Goal: Communication & Community: Answer question/provide support

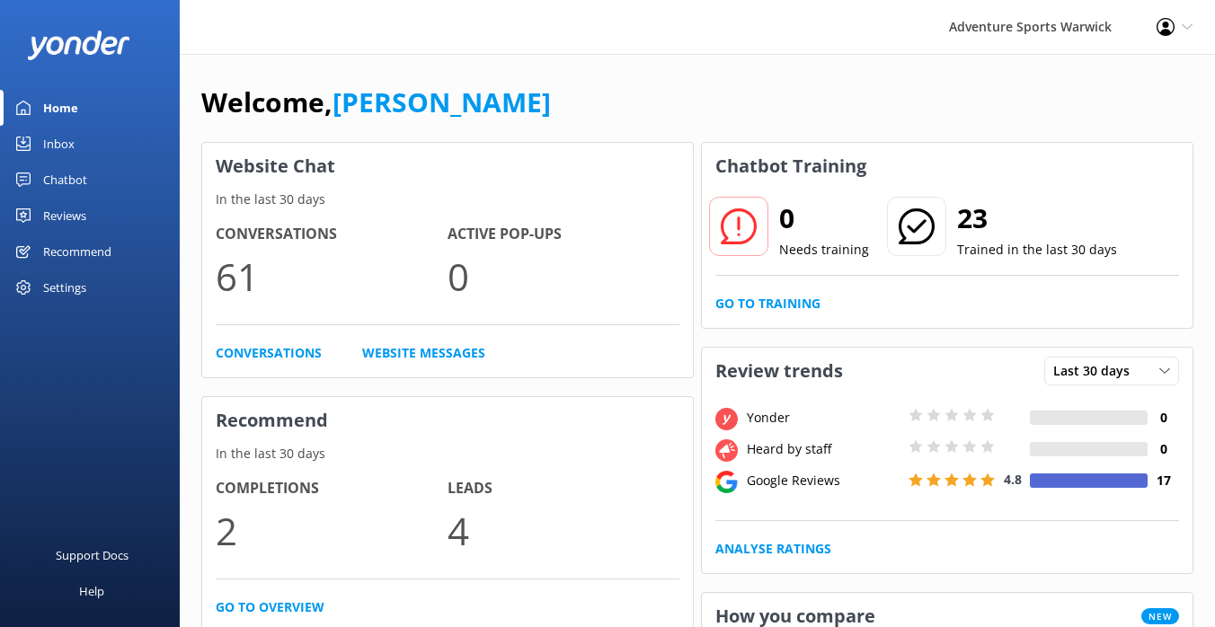
click at [66, 143] on div "Inbox" at bounding box center [58, 144] width 31 height 36
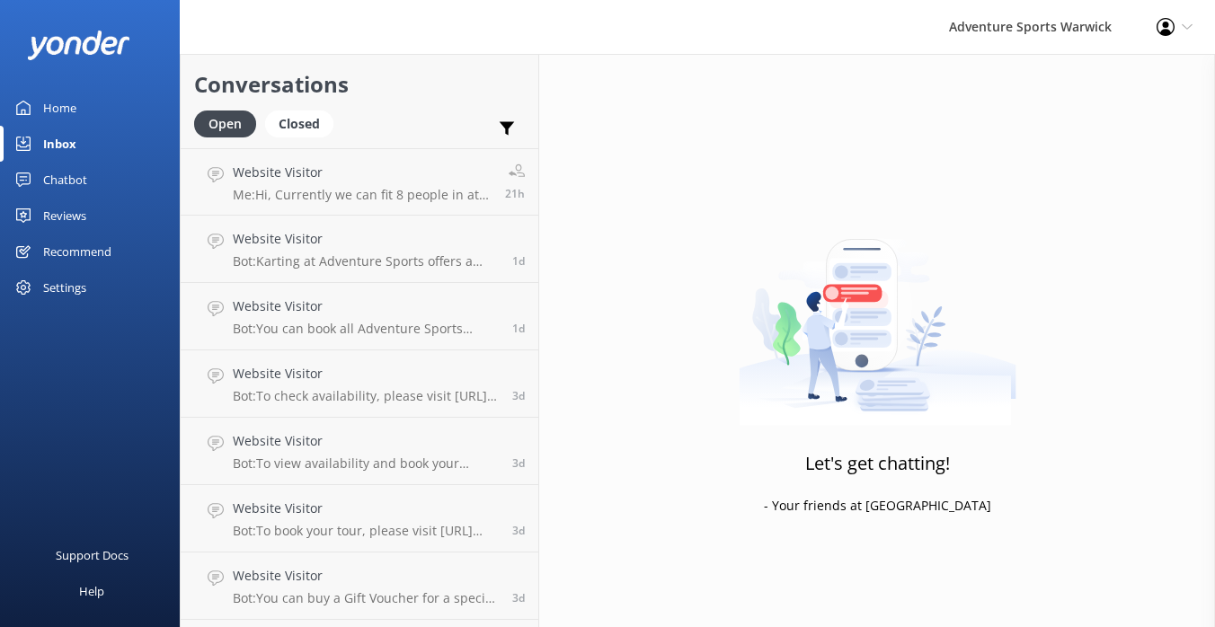
click at [75, 218] on div "Reviews" at bounding box center [64, 216] width 43 height 36
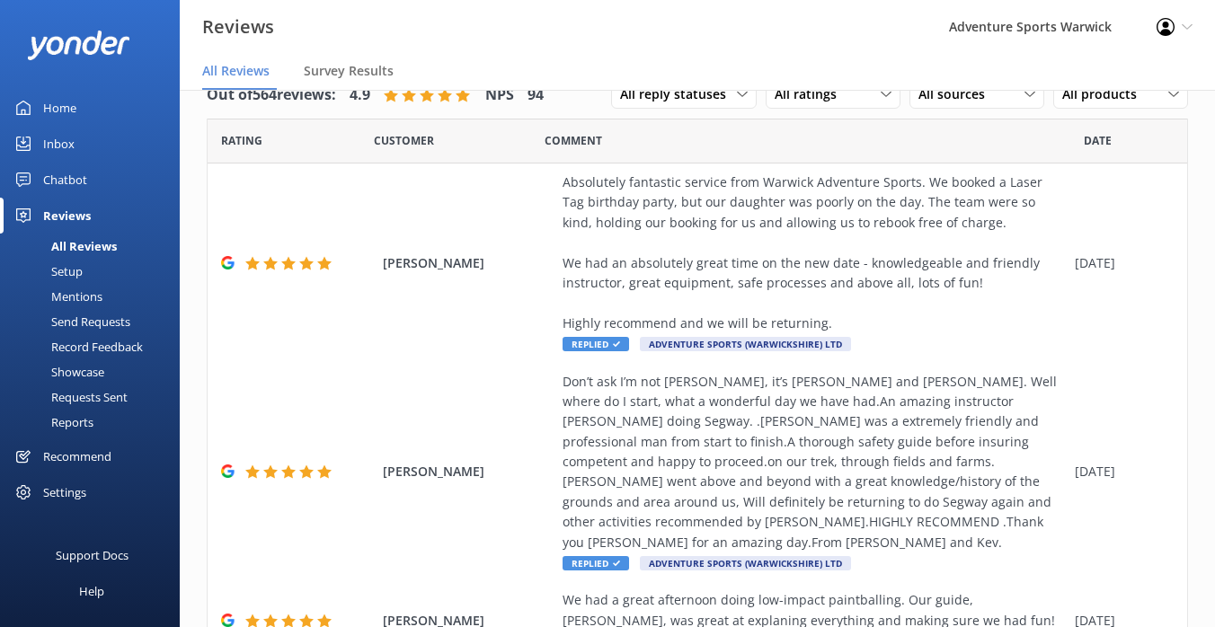
click at [69, 102] on div "Home" at bounding box center [59, 108] width 33 height 36
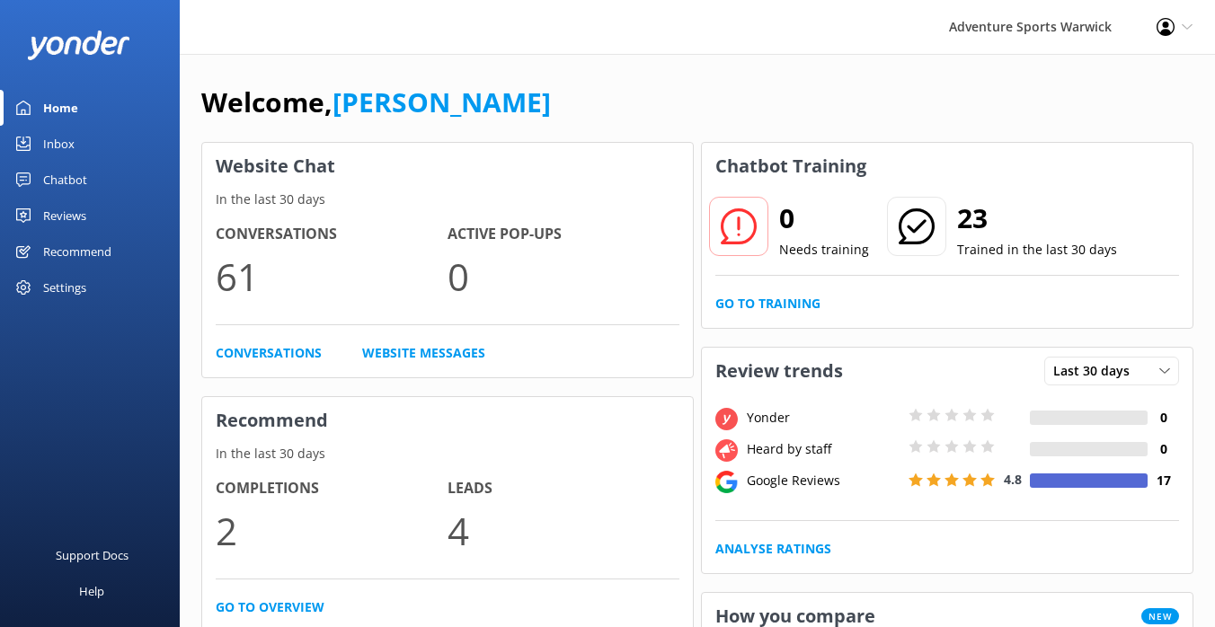
click at [63, 292] on div "Settings" at bounding box center [64, 288] width 43 height 36
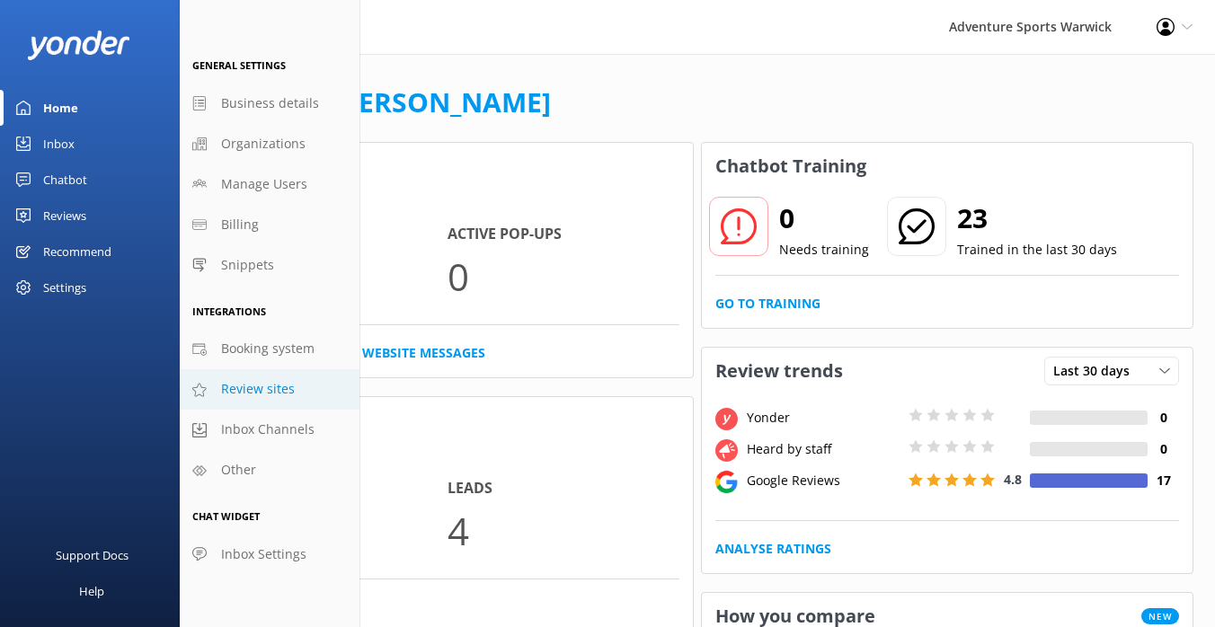
click at [247, 395] on span "Review sites" at bounding box center [258, 389] width 74 height 20
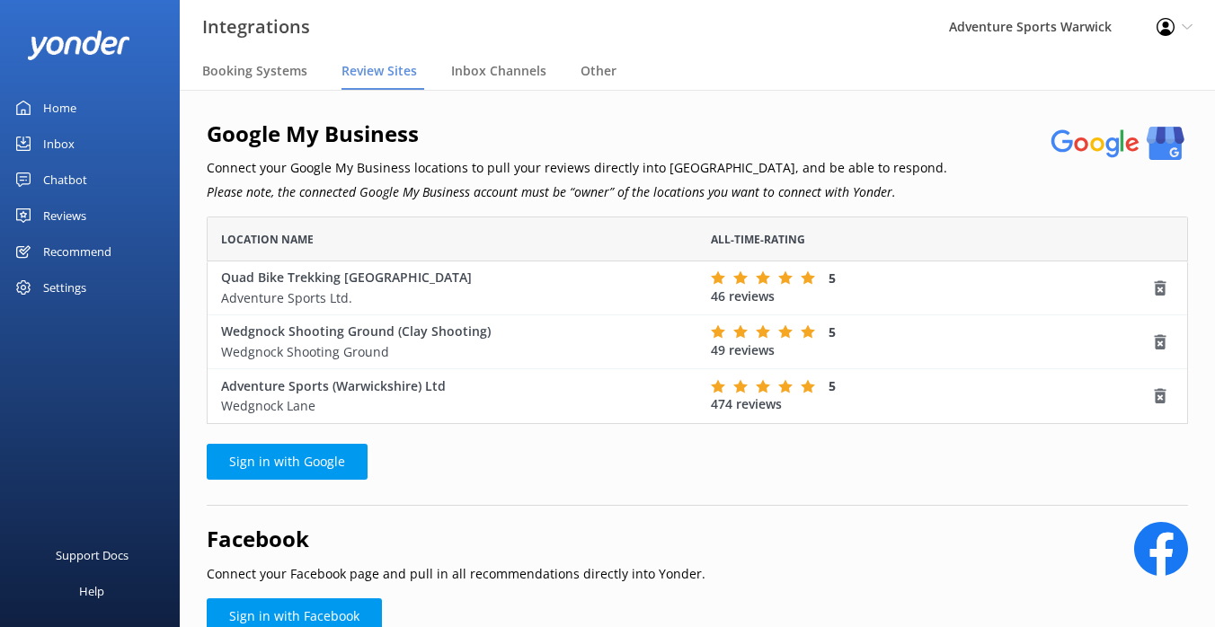
scroll to position [84, 0]
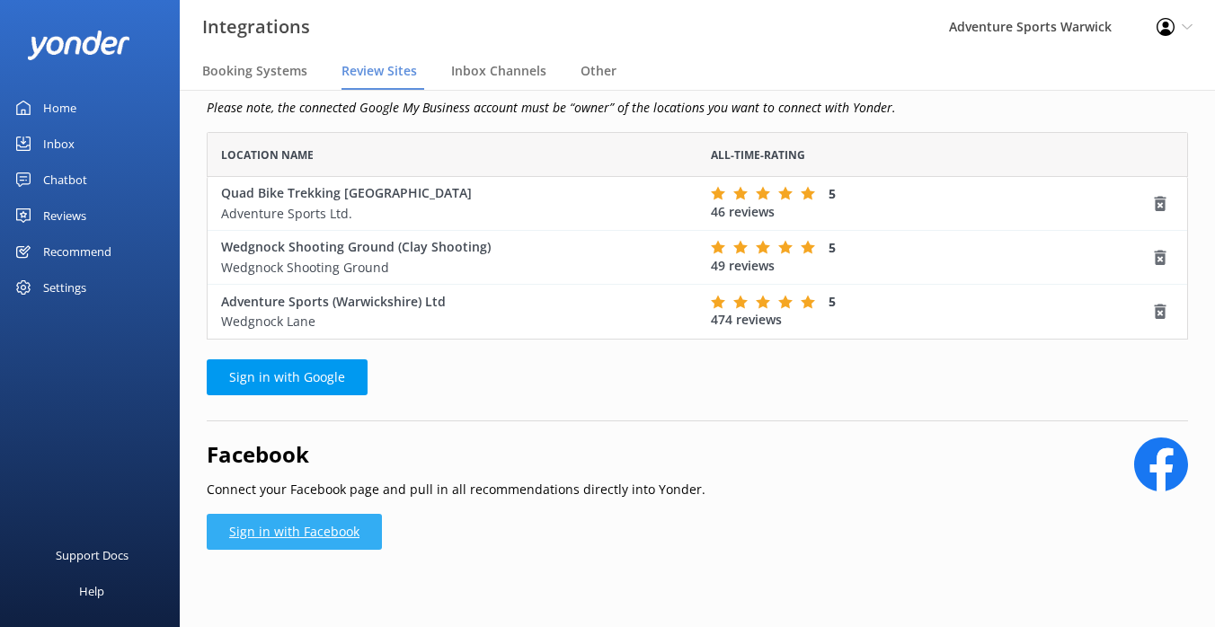
click at [284, 531] on link "Sign in with Facebook" at bounding box center [294, 532] width 175 height 36
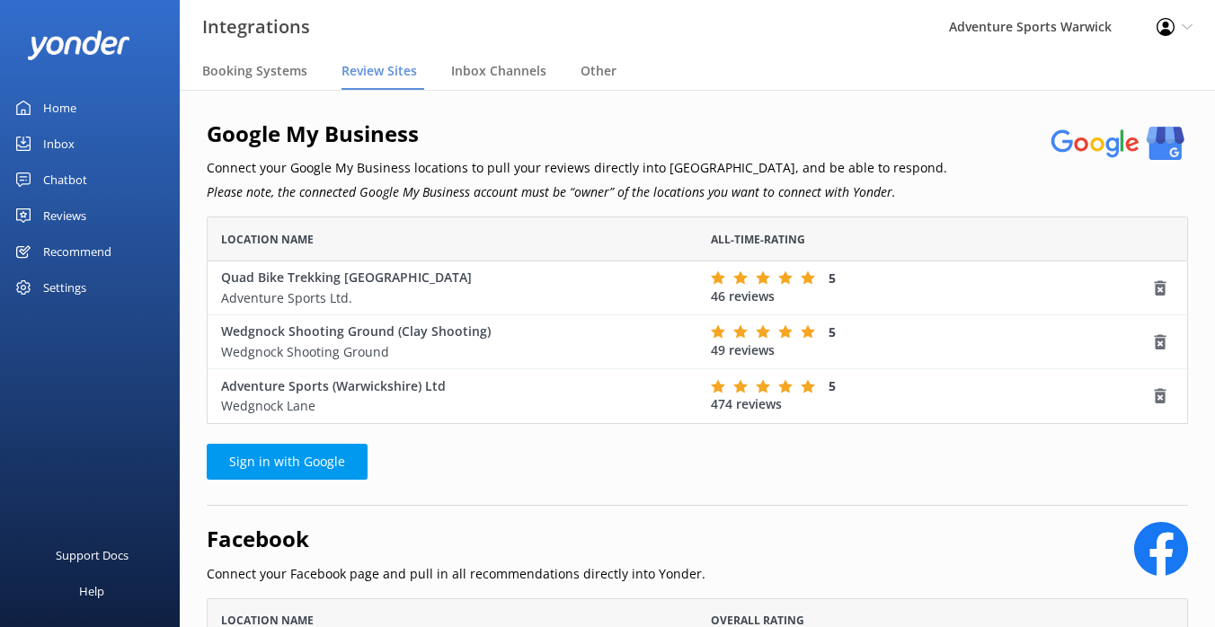
scroll to position [204, 0]
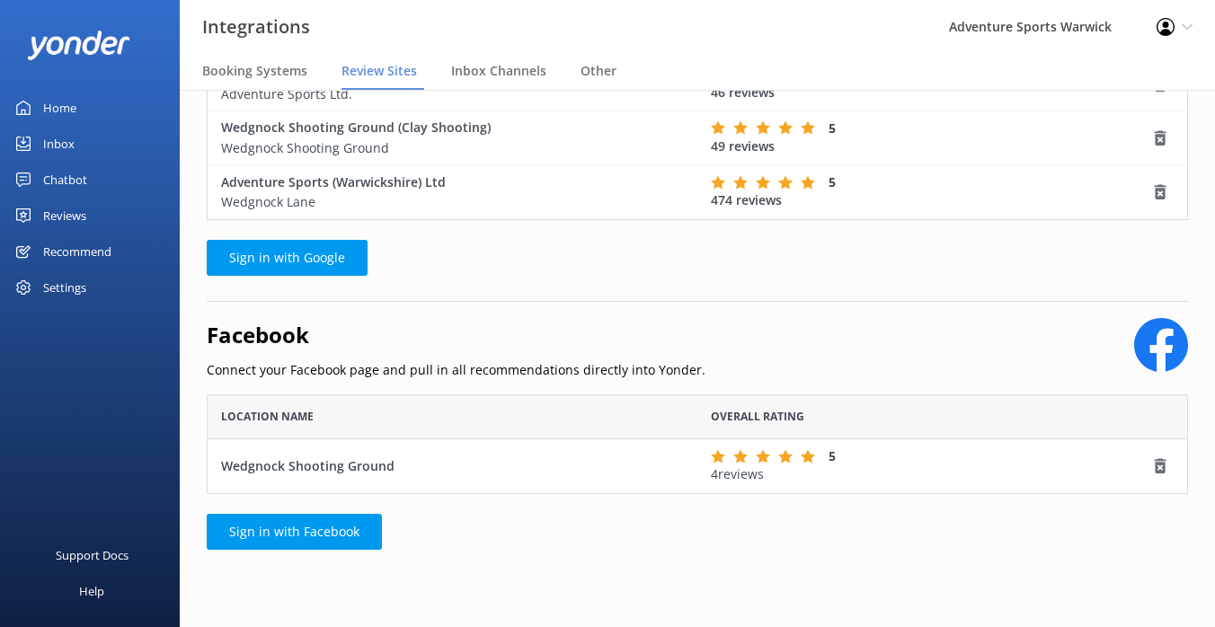
click at [51, 98] on div "Home" at bounding box center [59, 108] width 33 height 36
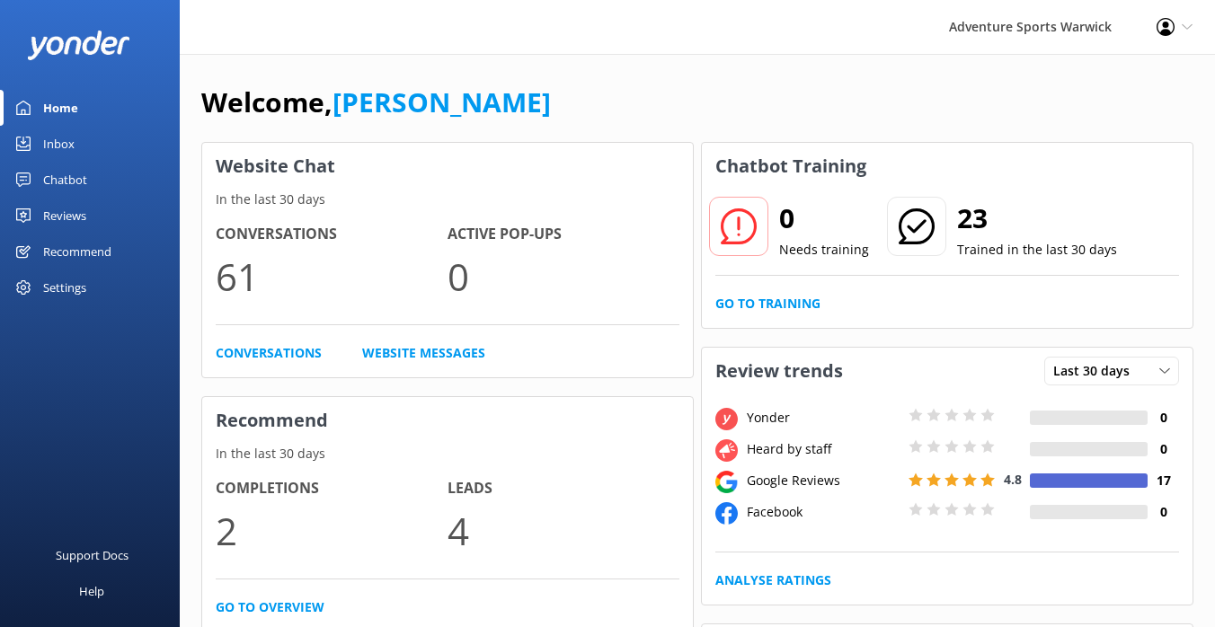
click at [65, 146] on div "Inbox" at bounding box center [58, 144] width 31 height 36
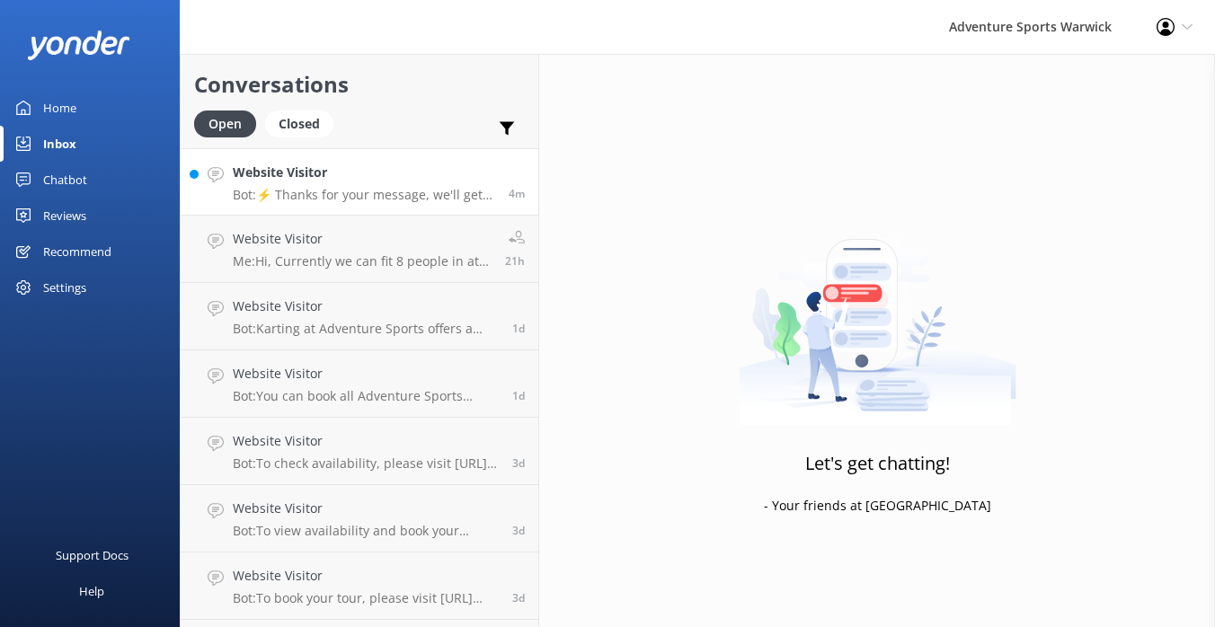
click at [390, 190] on p "Bot: ⚡ Thanks for your message, we'll get back to you as soon as we can. You're…" at bounding box center [364, 195] width 262 height 16
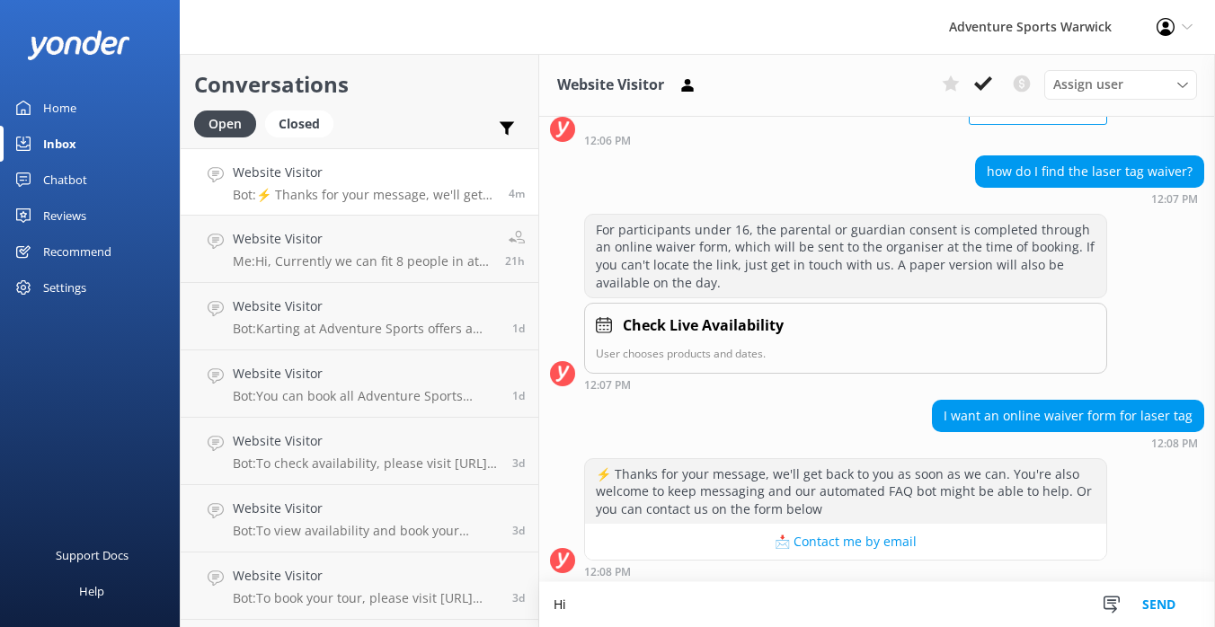
scroll to position [191, 0]
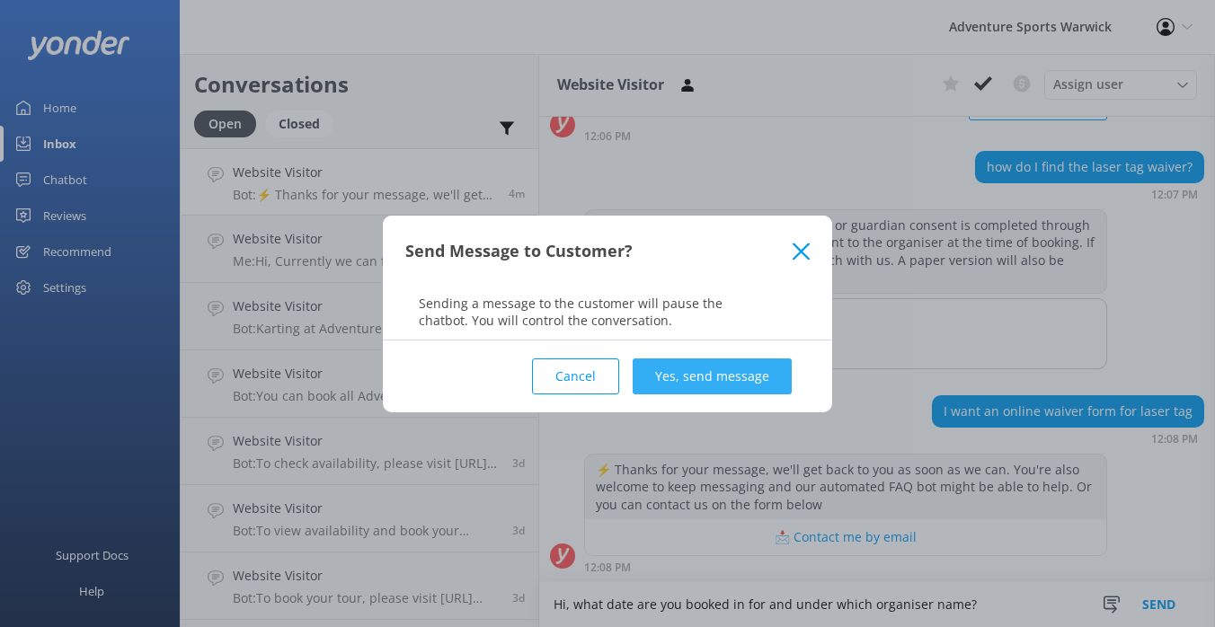
type textarea "Hi, what date are you booked in for and under which organiser name?"
click at [709, 388] on button "Yes, send message" at bounding box center [712, 377] width 159 height 36
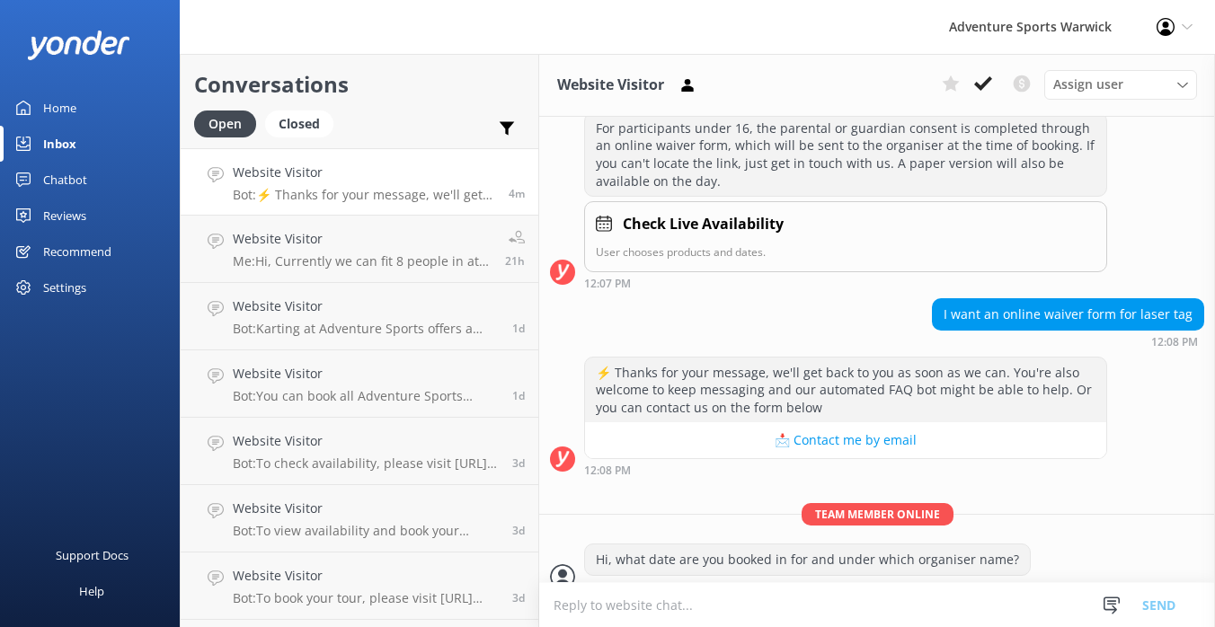
scroll to position [307, 0]
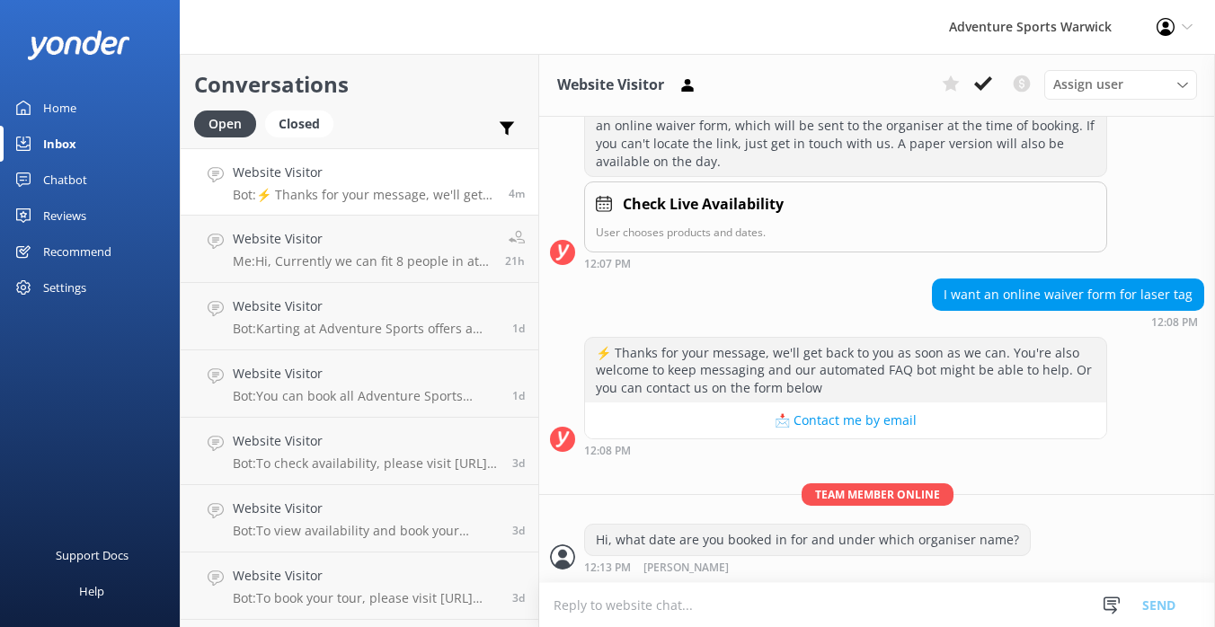
click at [52, 111] on div "Home" at bounding box center [59, 108] width 33 height 36
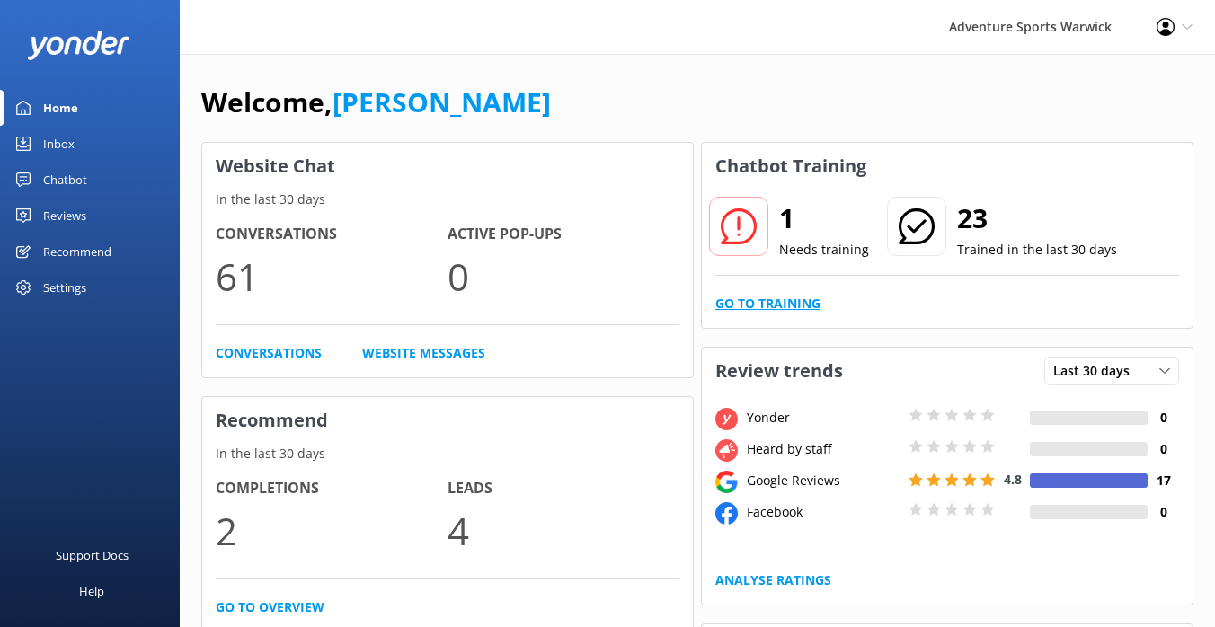
click at [761, 306] on link "Go to Training" at bounding box center [767, 304] width 105 height 20
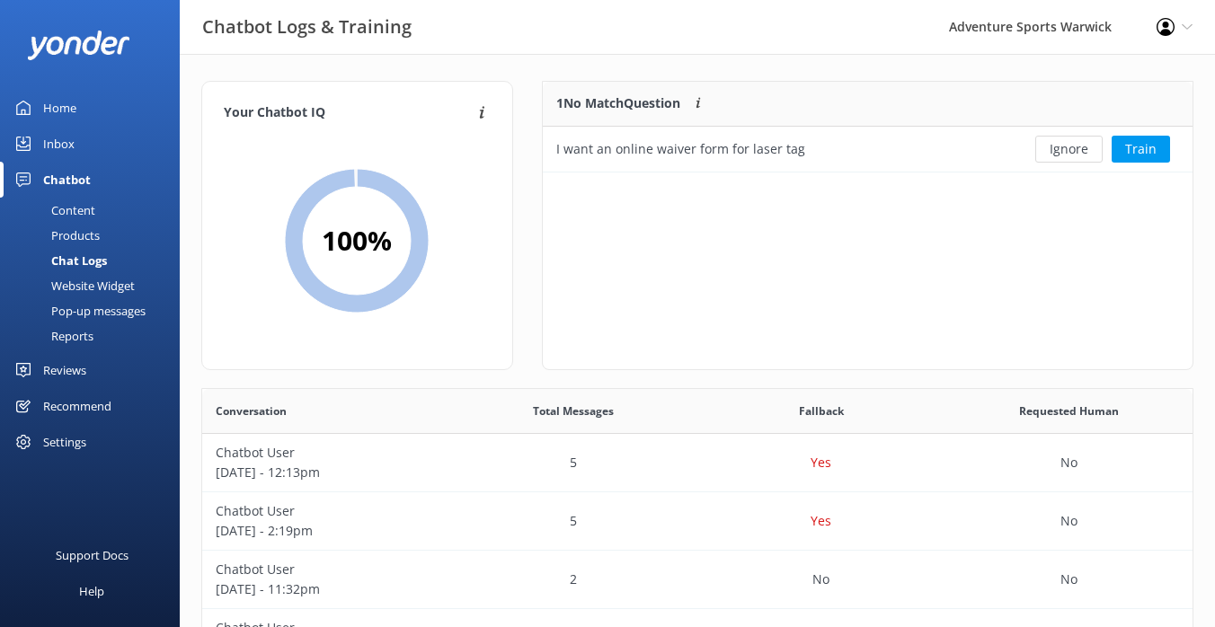
scroll to position [630, 990]
click at [1157, 146] on button "Train" at bounding box center [1141, 149] width 58 height 27
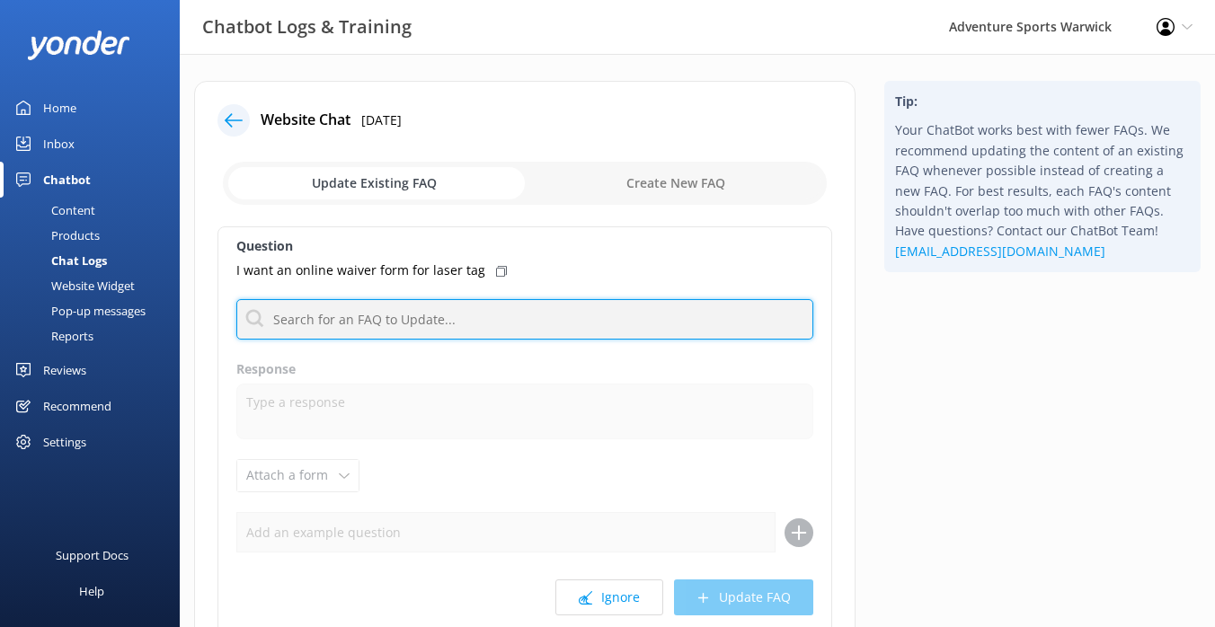
click at [341, 324] on input "text" at bounding box center [524, 319] width 577 height 40
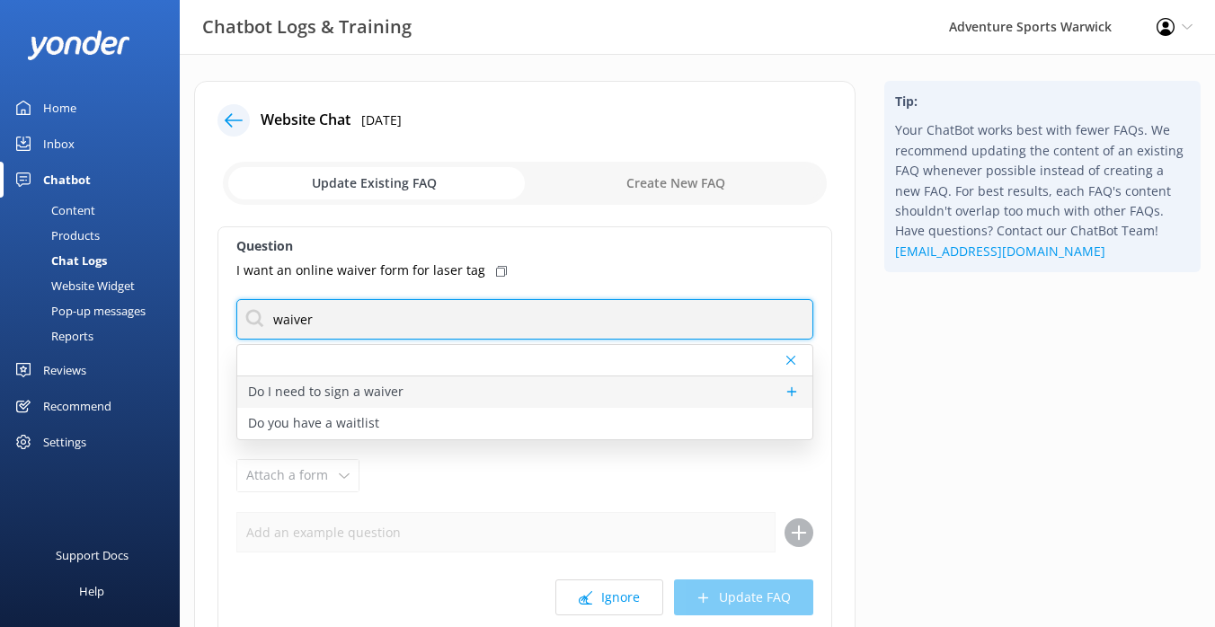
type input "waiver"
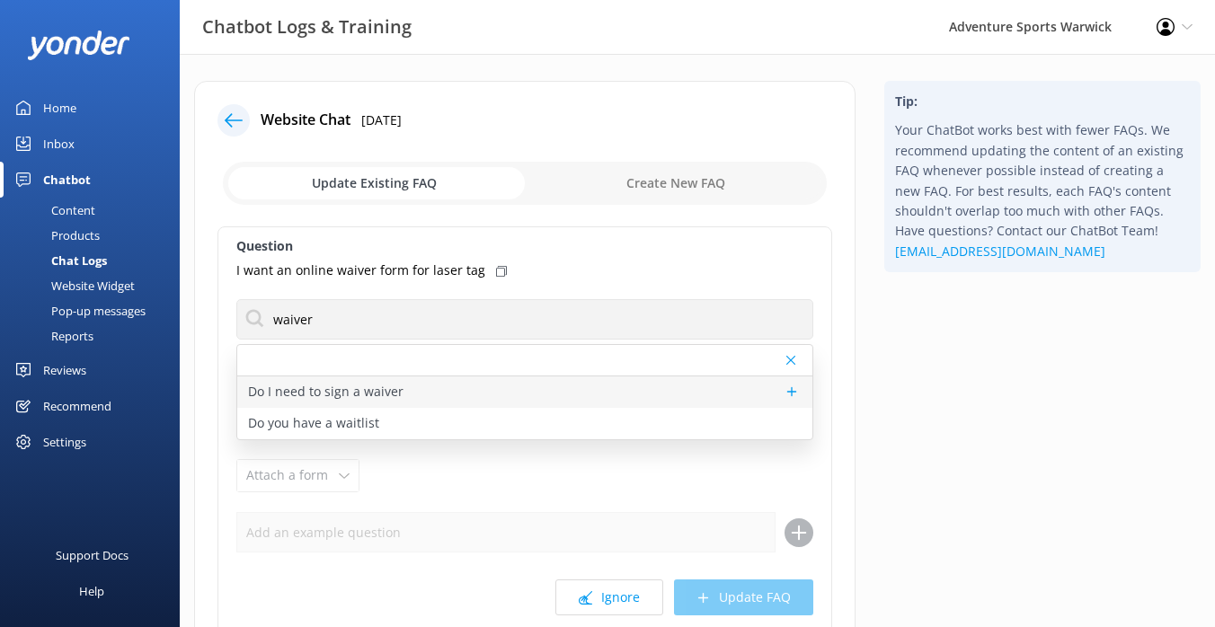
click at [312, 396] on p "Do I need to sign a waiver" at bounding box center [325, 392] width 155 height 20
type textarea "All participants will need to complete an attendance form before taking part in…"
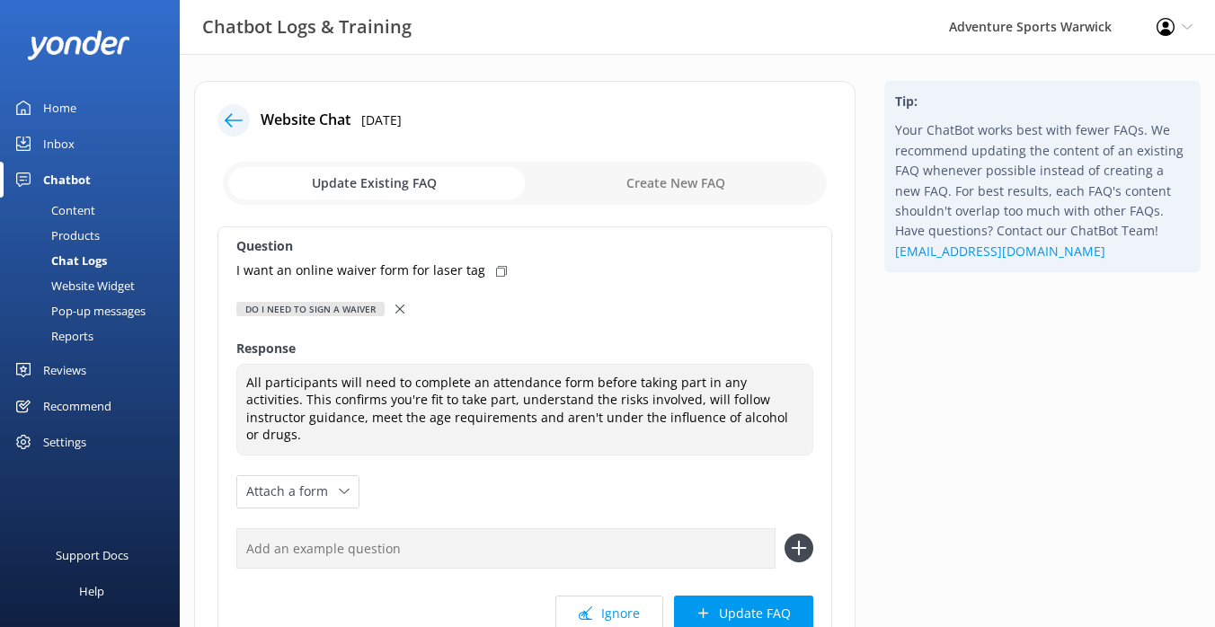
click at [687, 180] on input "checkbox" at bounding box center [525, 183] width 604 height 43
checkbox input "true"
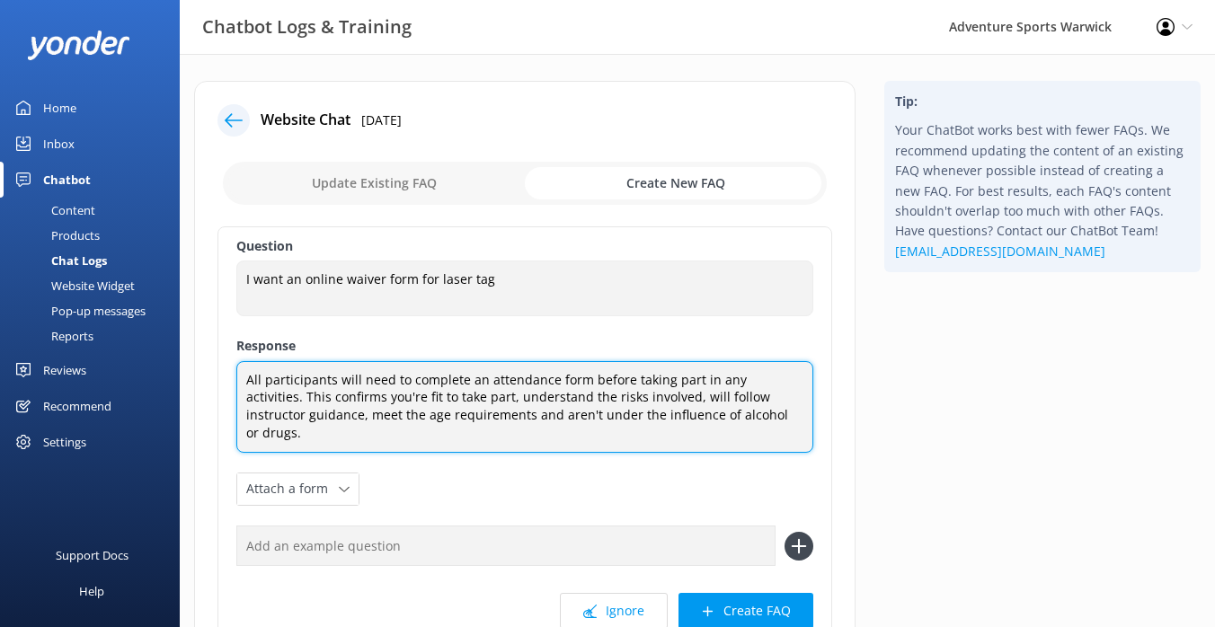
drag, startPoint x: 246, startPoint y: 381, endPoint x: 789, endPoint y: 374, distance: 542.8
click at [789, 374] on textarea "All participants will need to complete an attendance form before taking part in…" at bounding box center [524, 407] width 577 height 92
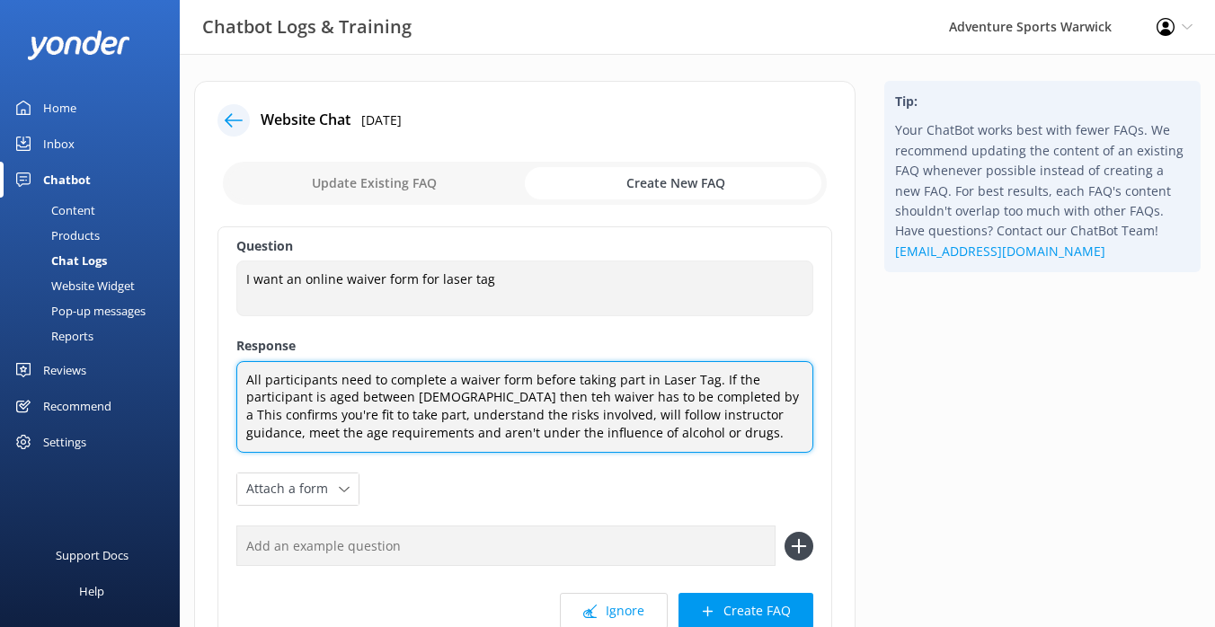
click at [564, 395] on textarea "All participants need to complete a waiver form before taking part in Laser Tag…" at bounding box center [524, 407] width 577 height 92
click at [768, 397] on textarea "All participants need to complete a waiver form before taking part in Laser Tag…" at bounding box center [524, 407] width 577 height 92
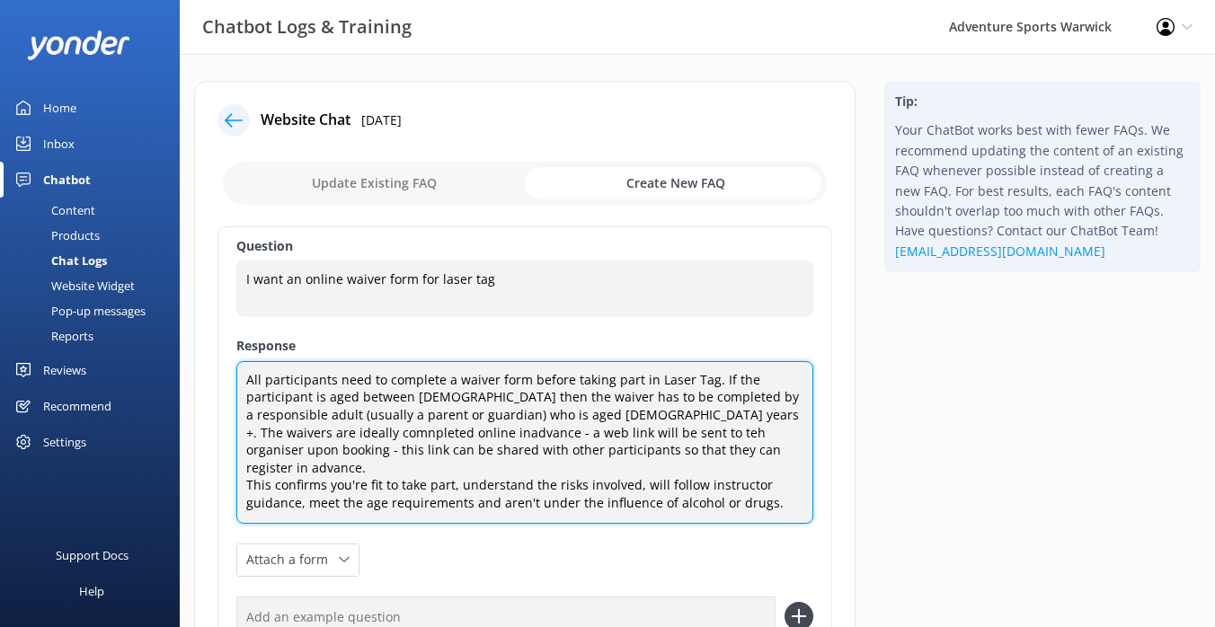
click at [274, 436] on textarea "All participants need to complete a waiver form before taking part in Laser Tag…" at bounding box center [524, 442] width 577 height 163
click at [368, 436] on textarea "All participants need to complete a waiver form before taking part in Laser Tag…" at bounding box center [524, 442] width 577 height 163
click at [585, 431] on textarea "All participants need to complete a waiver form before taking part in Laser Tag…" at bounding box center [524, 442] width 577 height 163
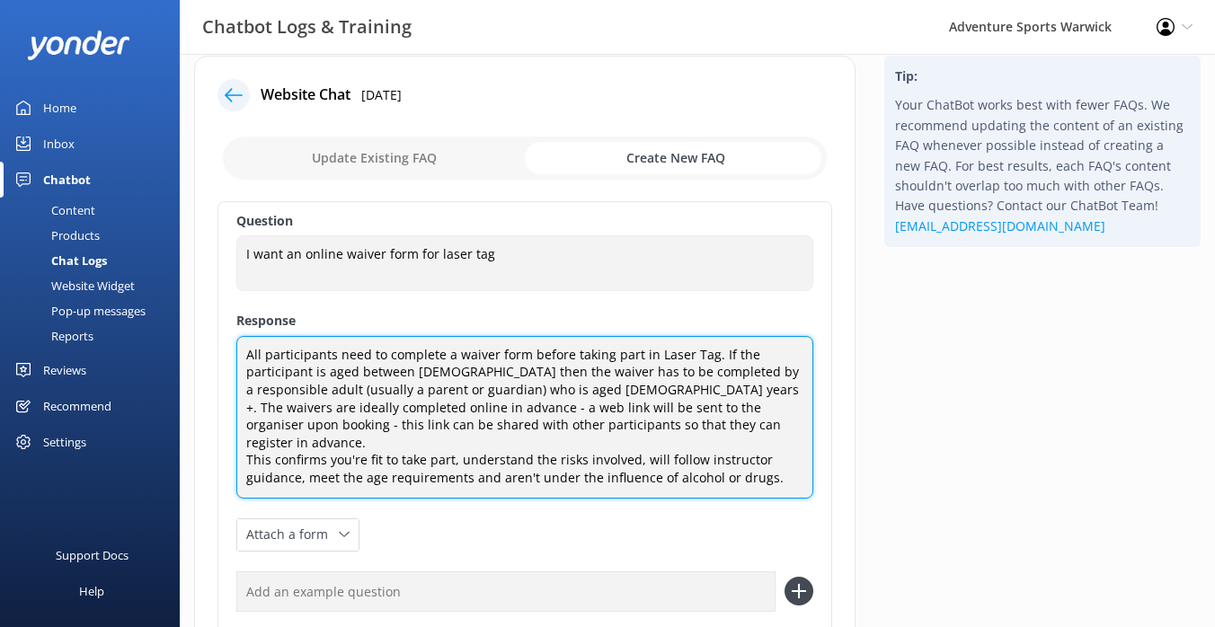
scroll to position [49, 0]
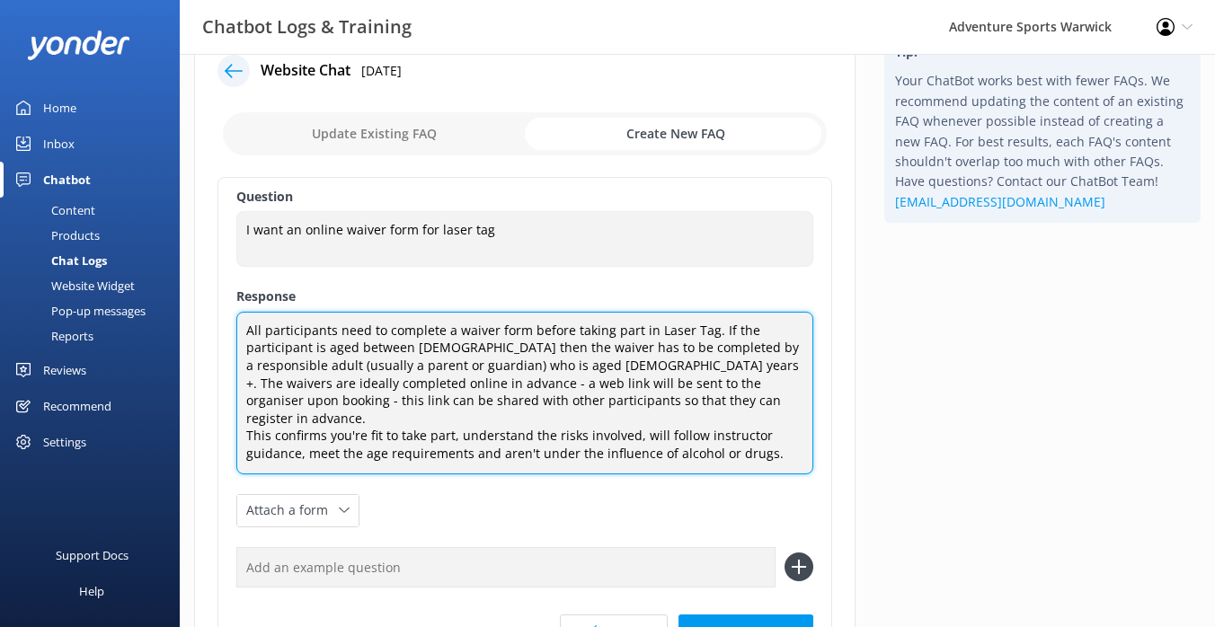
drag, startPoint x: 245, startPoint y: 416, endPoint x: 783, endPoint y: 446, distance: 538.2
click at [783, 446] on textarea "All participants need to complete a waiver form before taking part in Laser Tag…" at bounding box center [524, 393] width 577 height 163
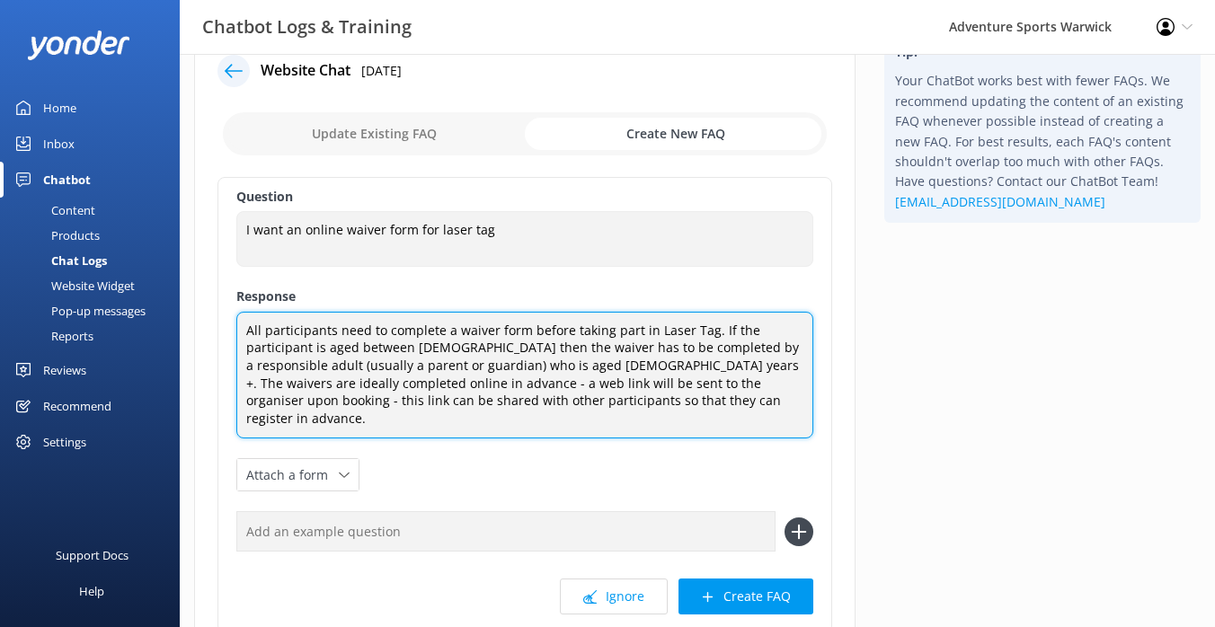
click at [712, 330] on textarea "All participants need to complete a waiver form before taking part in Laser Tag…" at bounding box center [524, 376] width 577 height 128
paste textarea "This confirms you're fit to take part, understand the risks involved, will foll…"
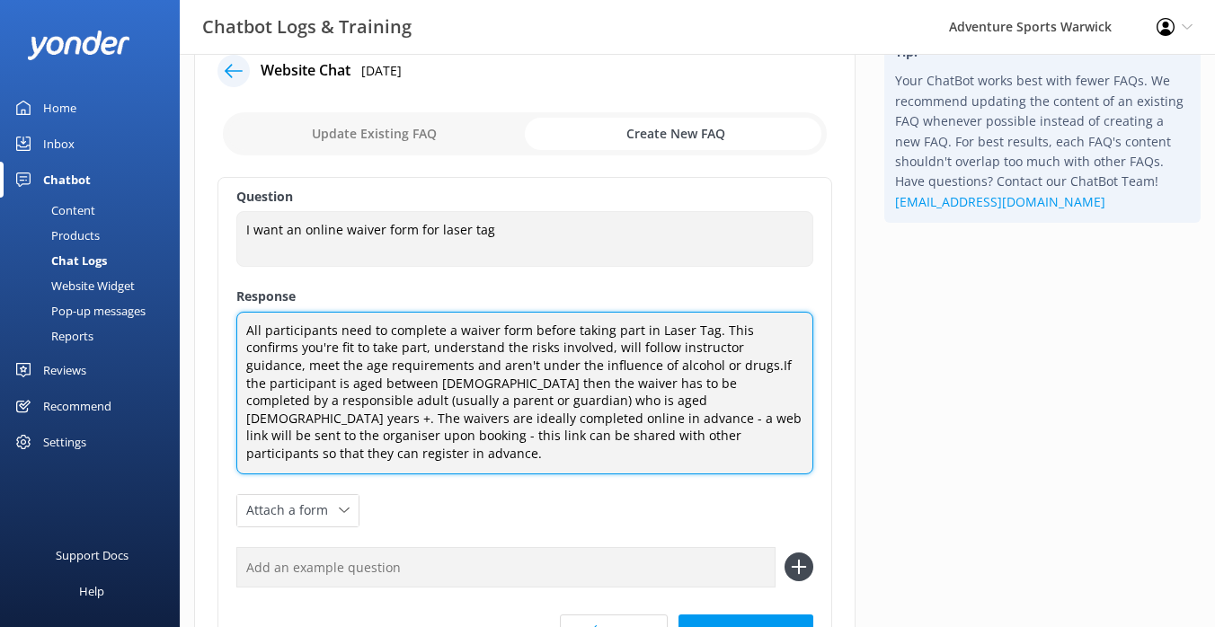
drag, startPoint x: 279, startPoint y: 349, endPoint x: 245, endPoint y: 349, distance: 34.1
click at [245, 349] on textarea "All participants need to complete a waiver form before taking part in Laser Tag…" at bounding box center [524, 393] width 577 height 163
click at [704, 367] on textarea "All participants need to complete a waiver form before taking part in Laser Tag…" at bounding box center [524, 393] width 577 height 163
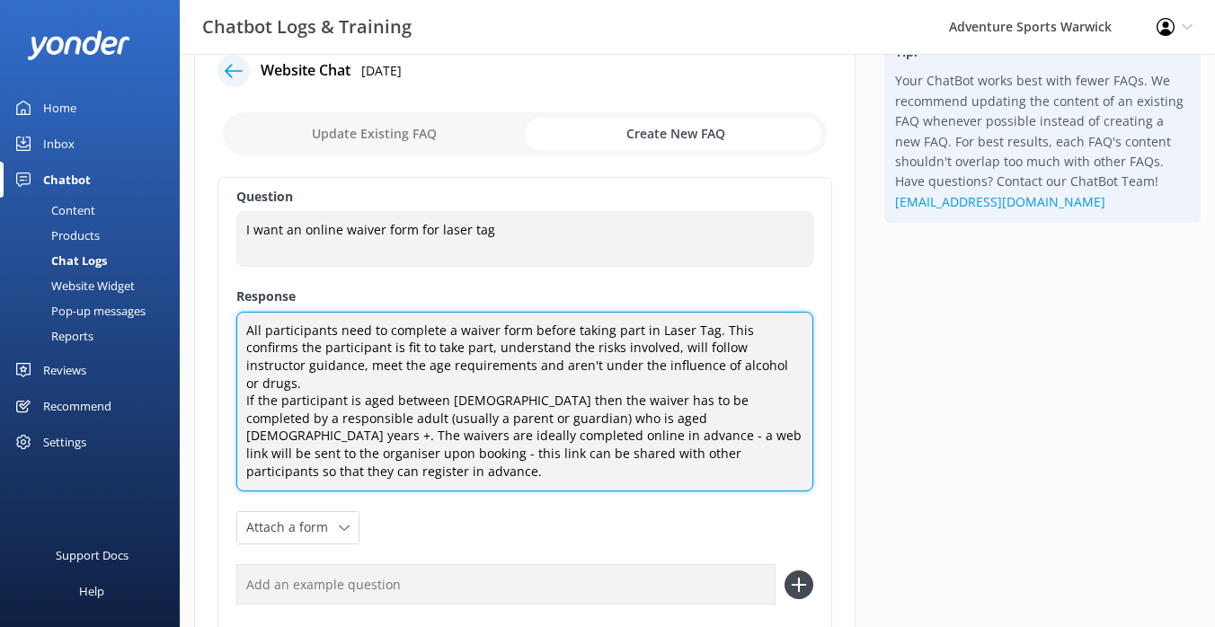
click at [705, 440] on textarea "All participants need to complete a waiver form before taking part in Laser Tag…" at bounding box center [524, 402] width 577 height 180
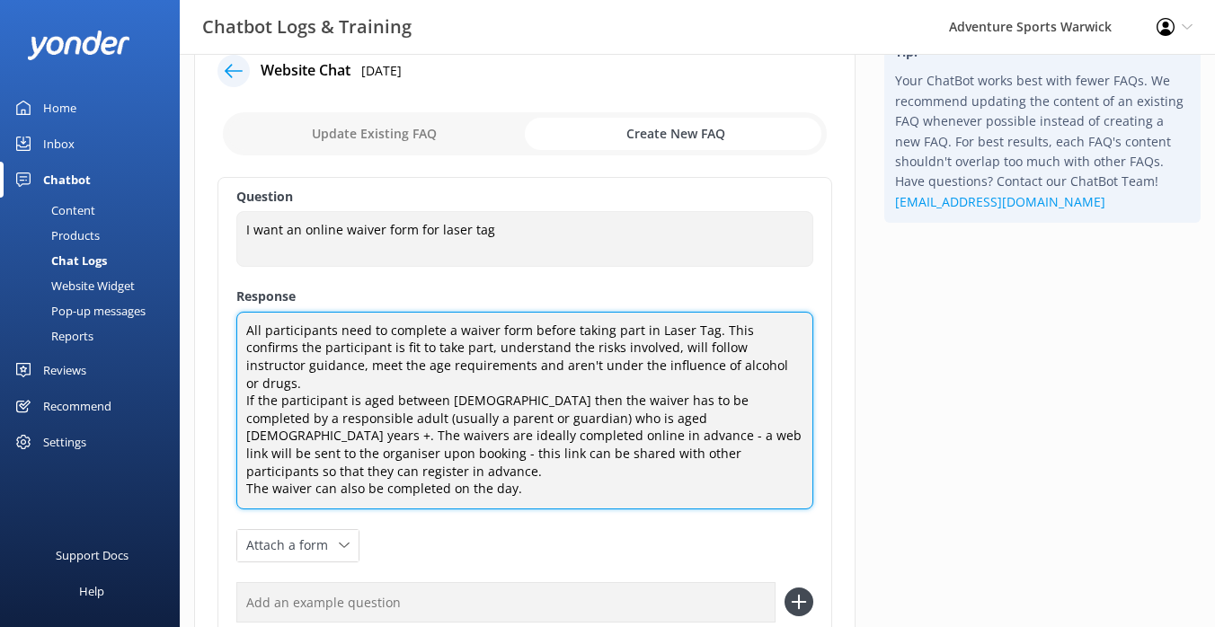
drag, startPoint x: 525, startPoint y: 453, endPoint x: 244, endPoint y: 331, distance: 305.9
click at [244, 331] on textarea "All participants need to complete a waiver form before taking part in Laser Tag…" at bounding box center [524, 411] width 577 height 198
type textarea "All participants need to complete a waiver form before taking part in Laser Tag…"
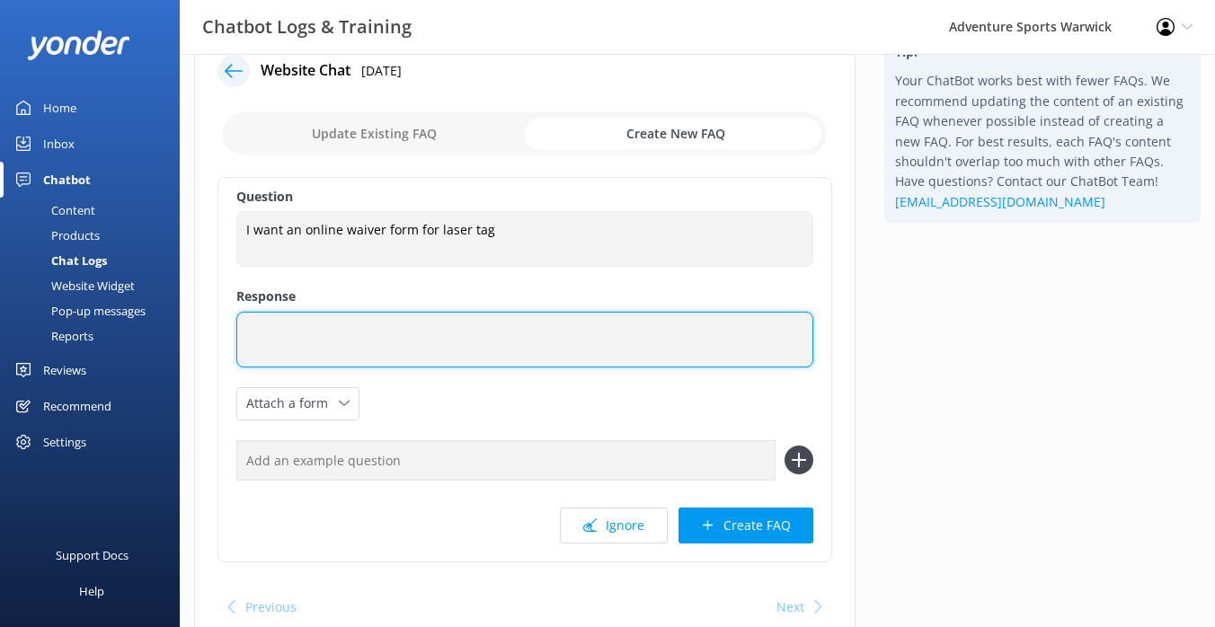
paste textarea "All participants must complete a waiver form before taking part in Laser Tag. T…"
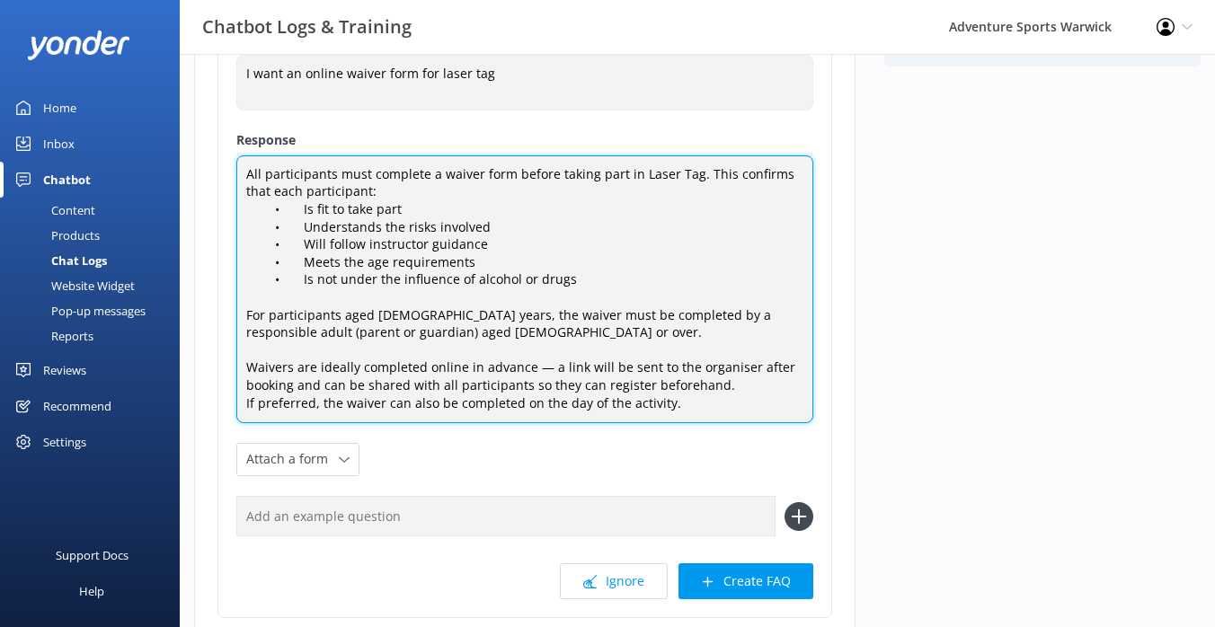
scroll to position [216, 0]
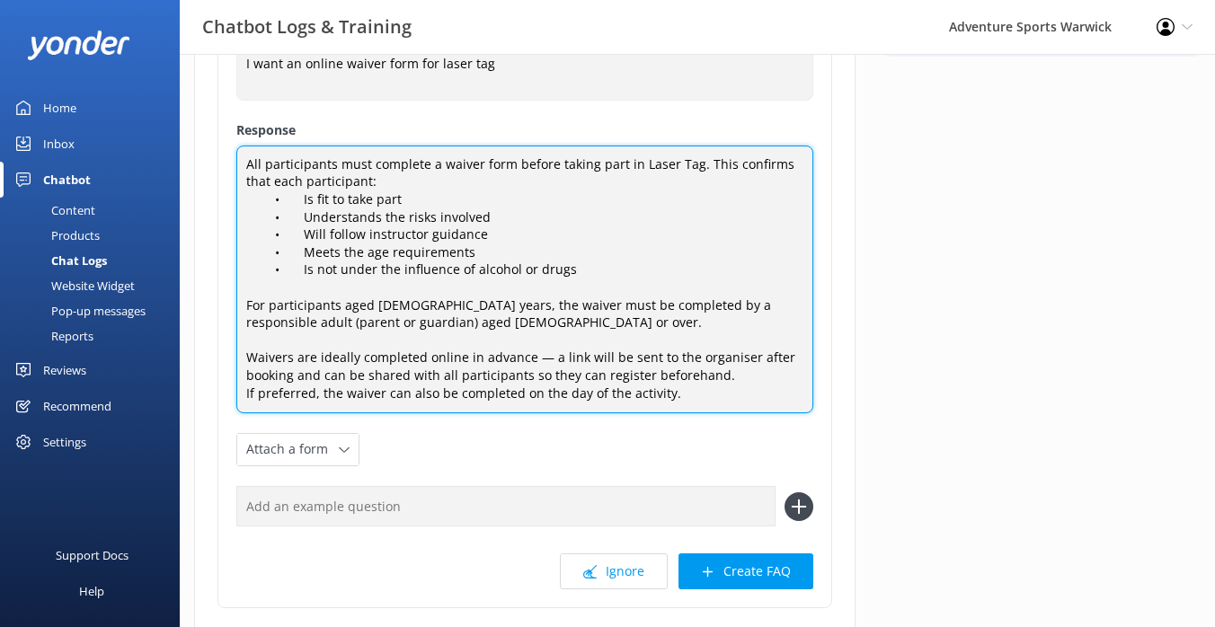
click at [436, 305] on textarea "All participants must complete a waiver form before taking part in Laser Tag. T…" at bounding box center [524, 280] width 577 height 268
click at [401, 306] on textarea "All participants must complete a waiver form before taking part in Laser Tag. T…" at bounding box center [524, 280] width 577 height 268
click at [244, 304] on textarea "All participants must complete a waiver form before taking part in Laser Tag. T…" at bounding box center [524, 280] width 577 height 268
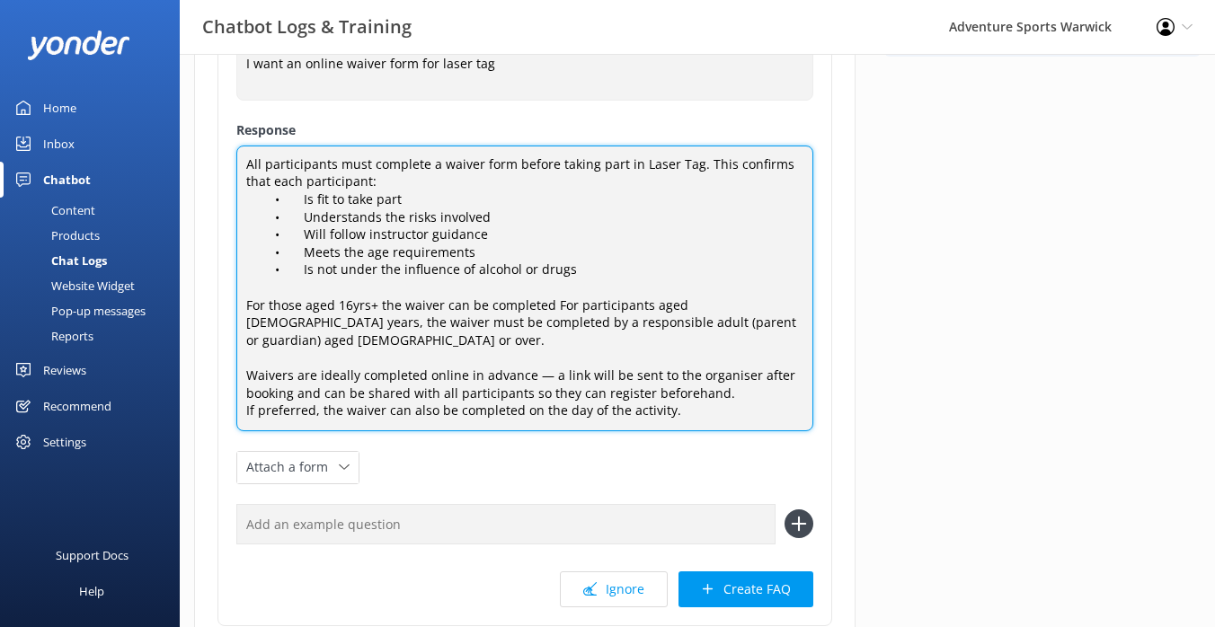
drag, startPoint x: 547, startPoint y: 306, endPoint x: 244, endPoint y: 299, distance: 302.9
click at [244, 299] on textarea "All participants must complete a waiver form before taking part in Laser Tag. T…" at bounding box center [524, 289] width 577 height 286
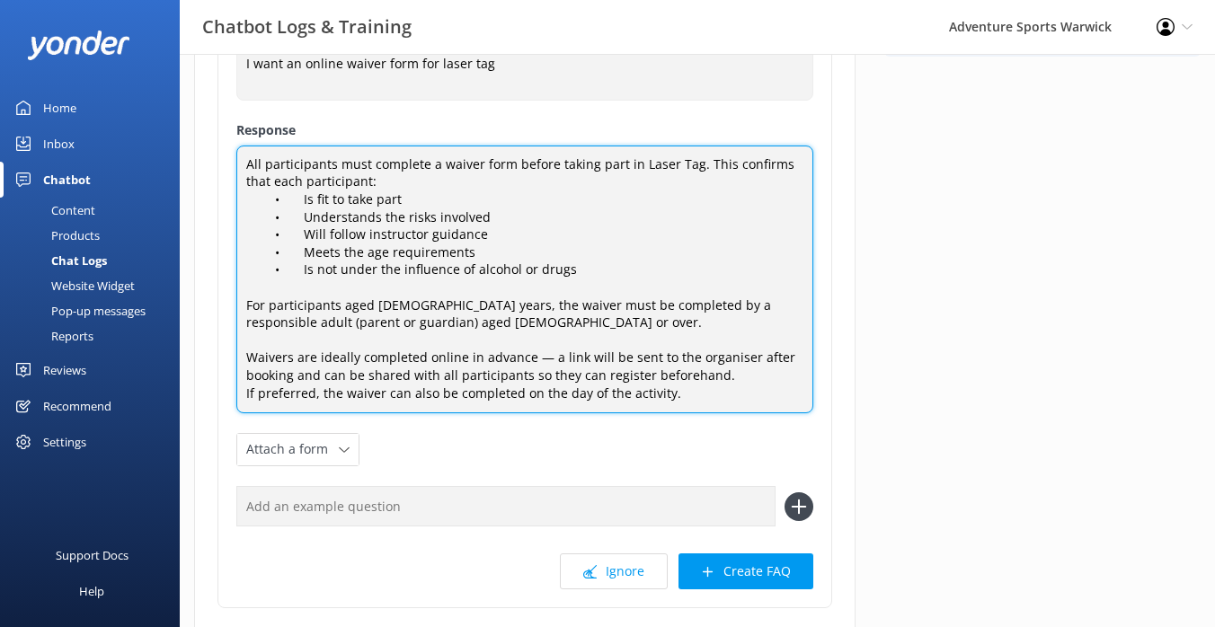
click at [271, 308] on textarea "All participants must complete a waiver form before taking part in Laser Tag. T…" at bounding box center [524, 280] width 577 height 268
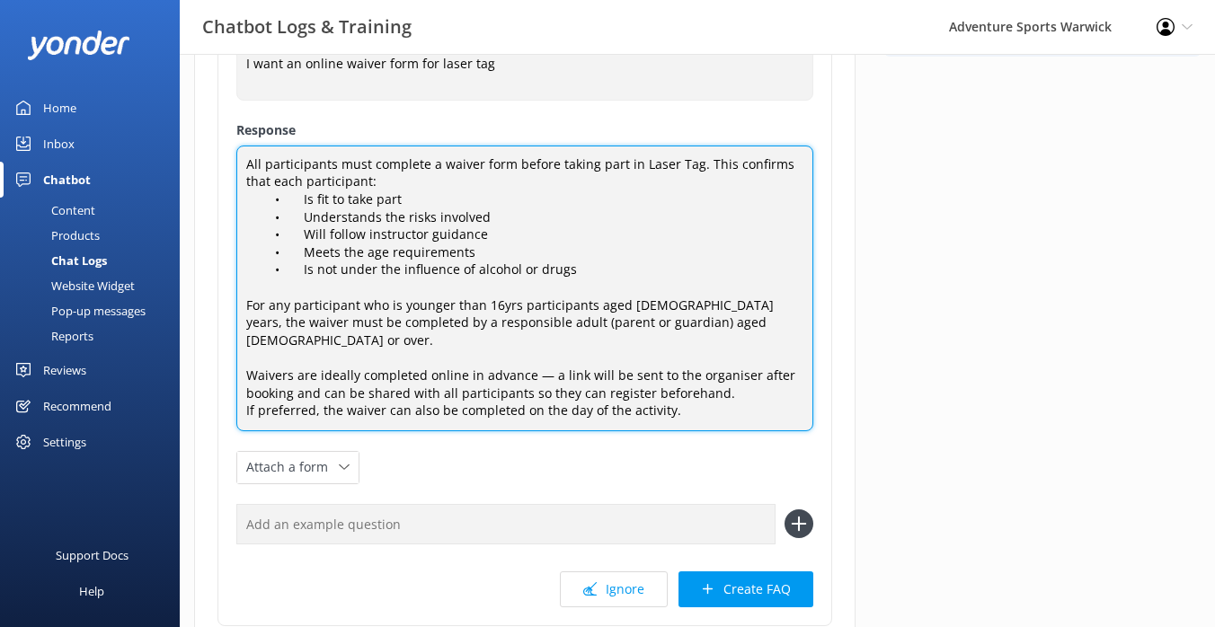
click at [519, 305] on textarea "All participants must complete a waiver form before taking part in Laser Tag. T…" at bounding box center [524, 289] width 577 height 286
drag, startPoint x: 705, startPoint y: 306, endPoint x: 542, endPoint y: 300, distance: 163.6
click at [542, 300] on textarea "All participants must complete a waiver form before taking part in Laser Tag. T…" at bounding box center [524, 289] width 577 height 286
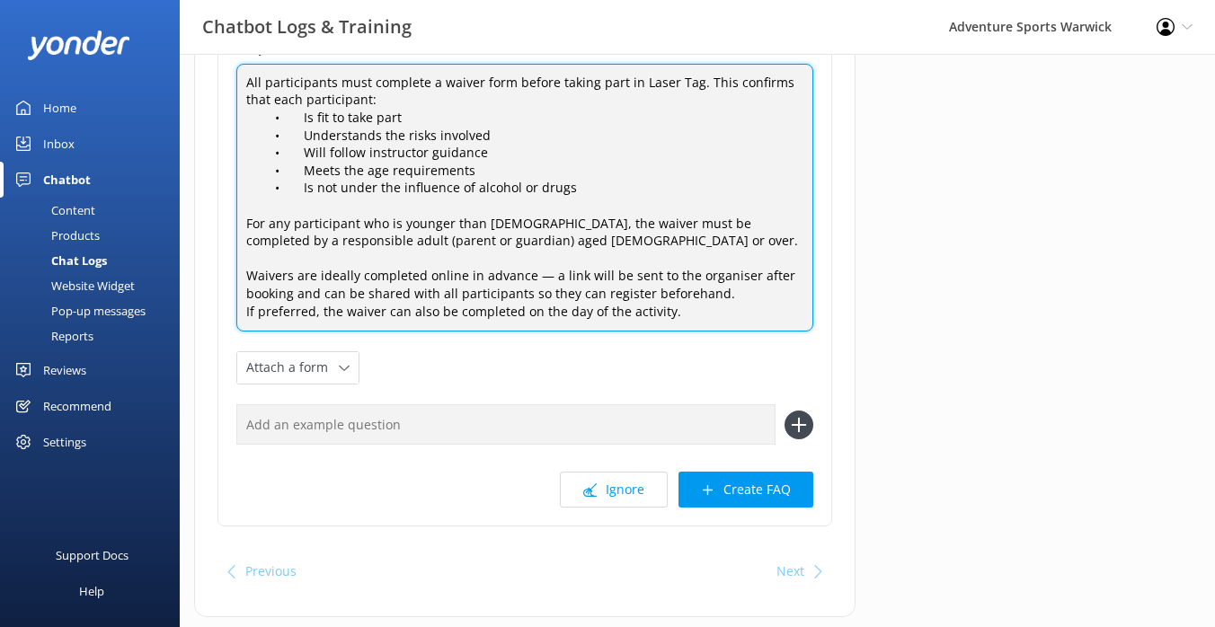
scroll to position [310, 0]
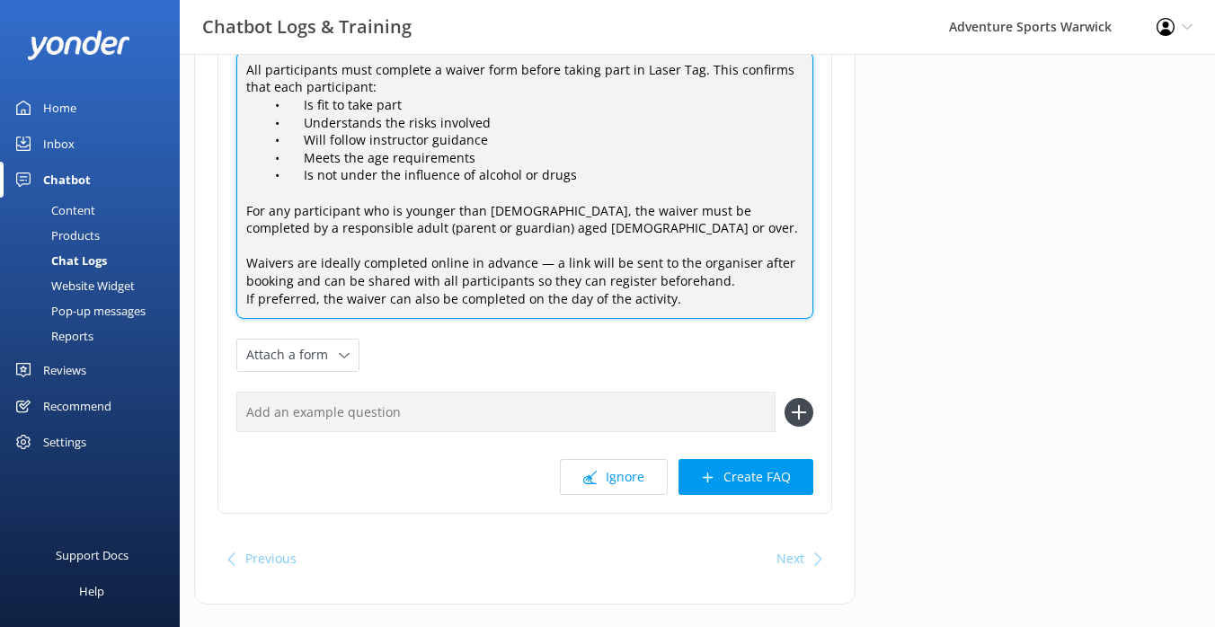
type textarea "All participants must complete a waiver form before taking part in Laser Tag. T…"
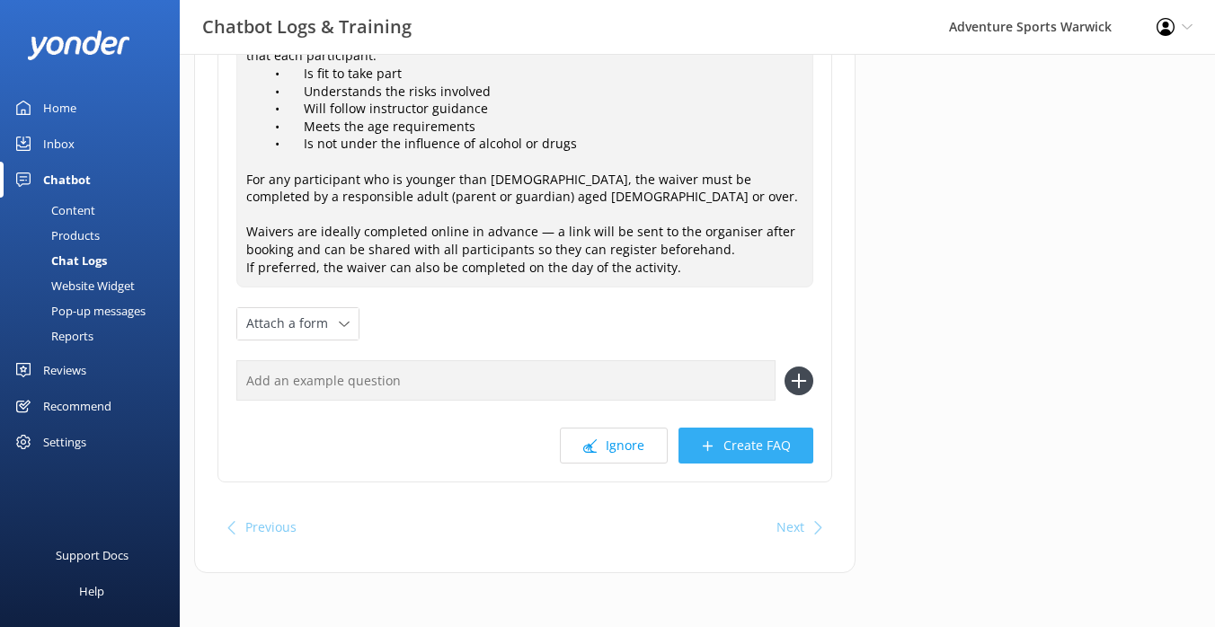
click at [718, 439] on button "Create FAQ" at bounding box center [745, 446] width 135 height 36
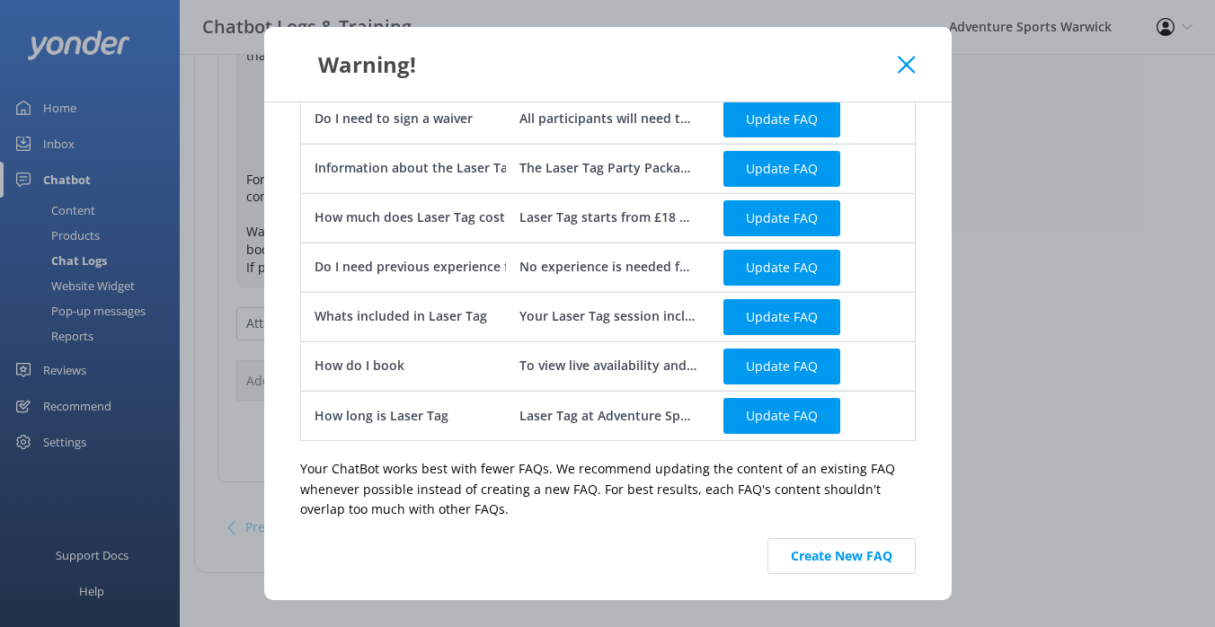
scroll to position [0, 0]
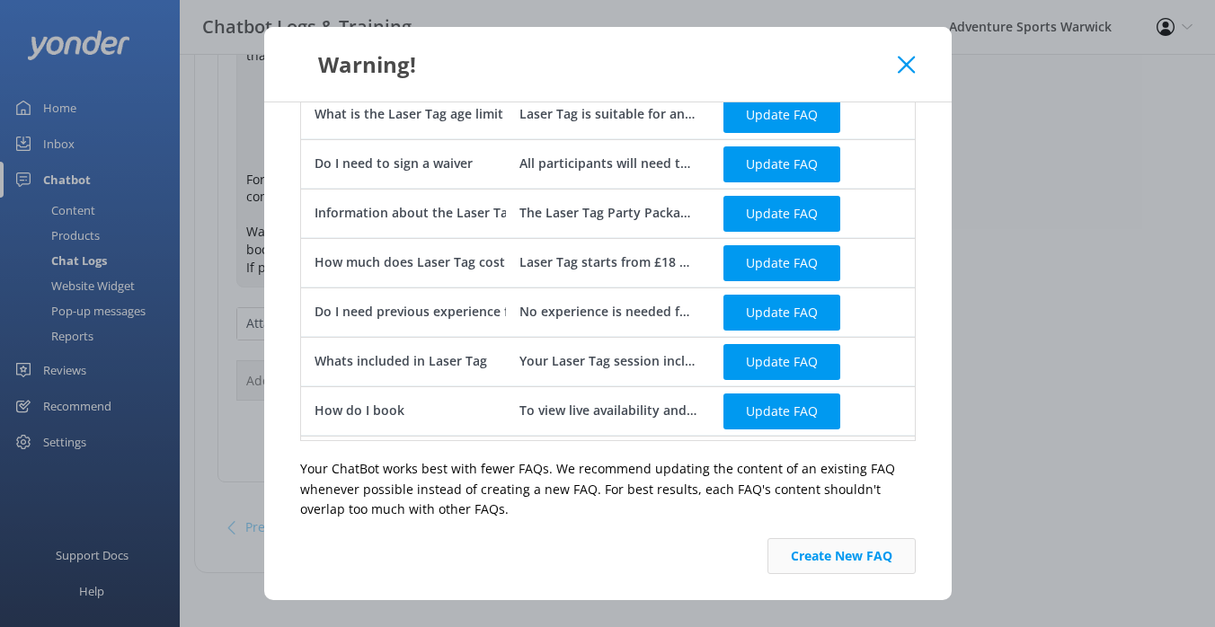
click at [809, 548] on button "Create New FAQ" at bounding box center [841, 556] width 148 height 36
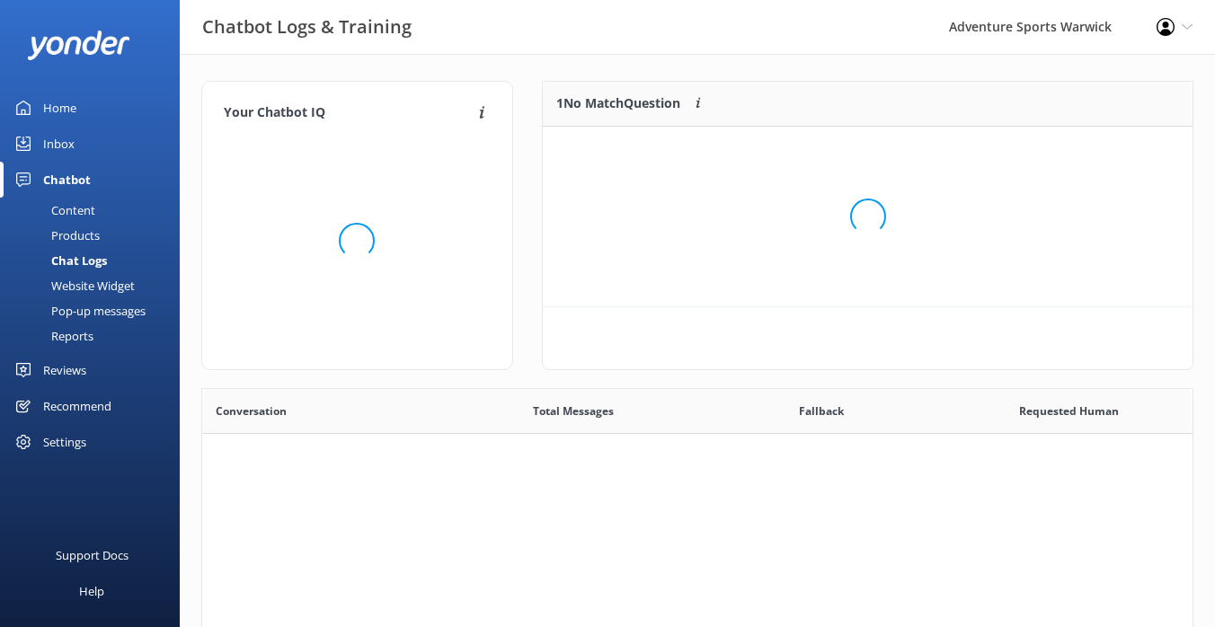
scroll to position [225, 650]
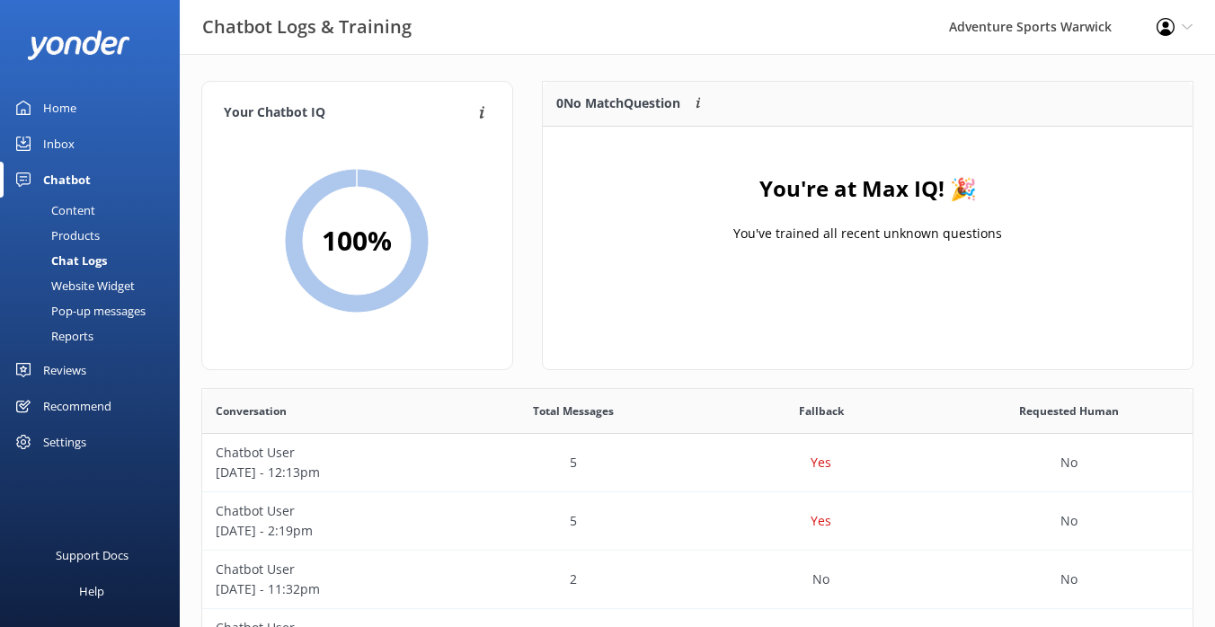
click at [64, 144] on div "Inbox" at bounding box center [58, 144] width 31 height 36
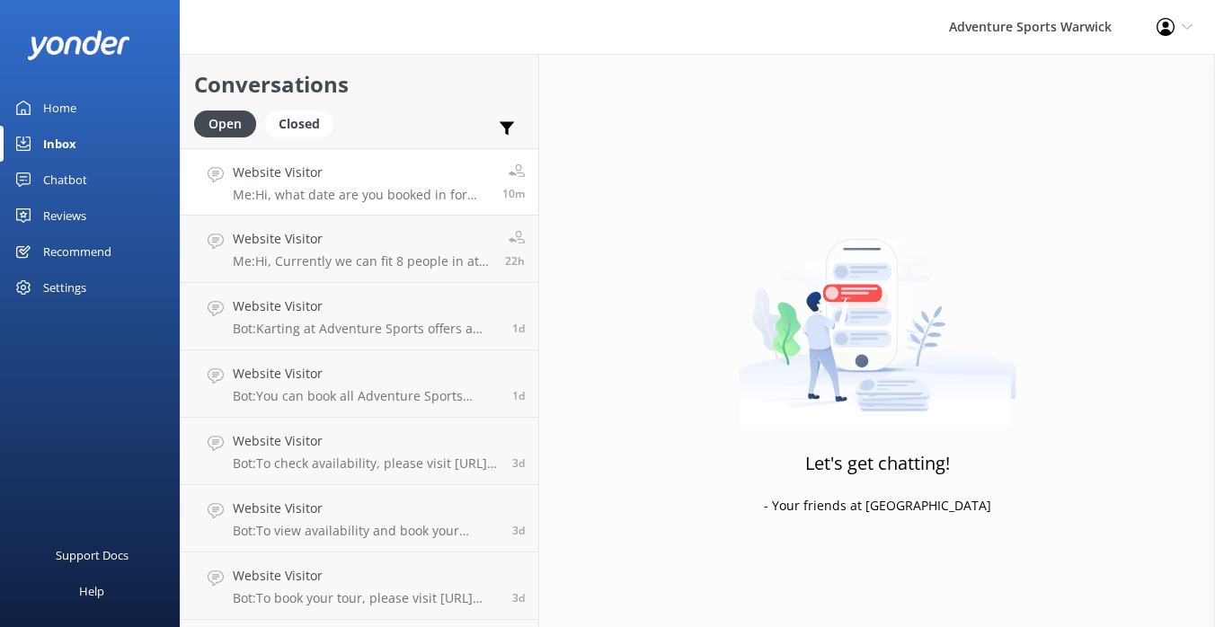
click at [368, 185] on div "Website Visitor Me: Hi, what date are you booked in for and under which organis…" at bounding box center [361, 182] width 256 height 39
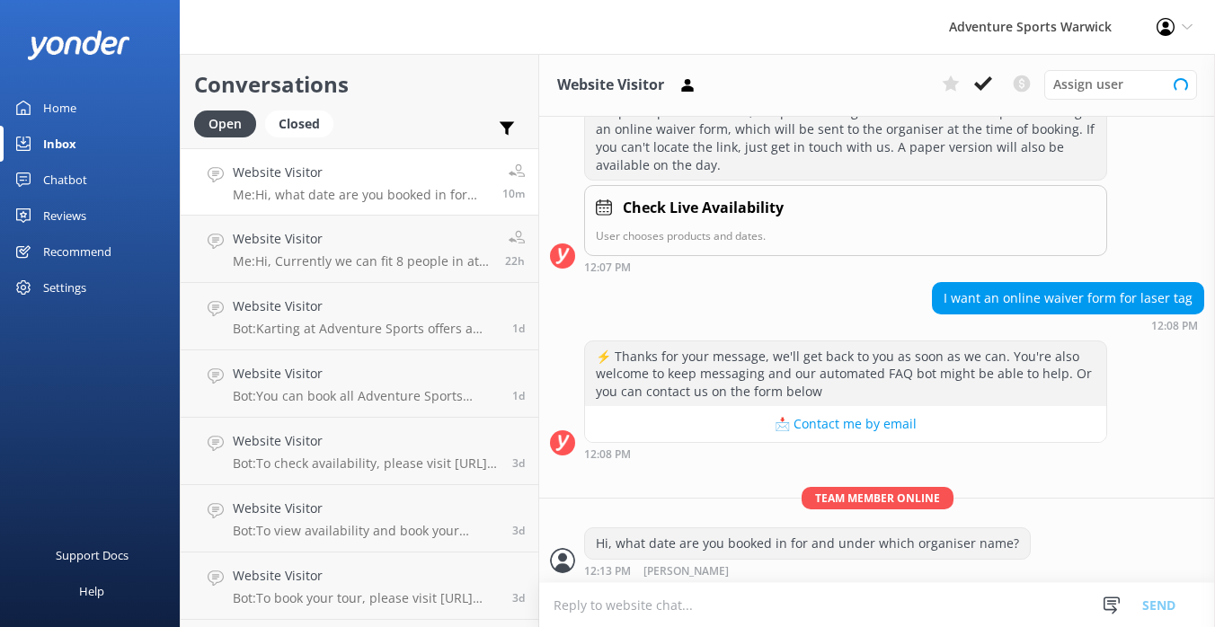
scroll to position [307, 0]
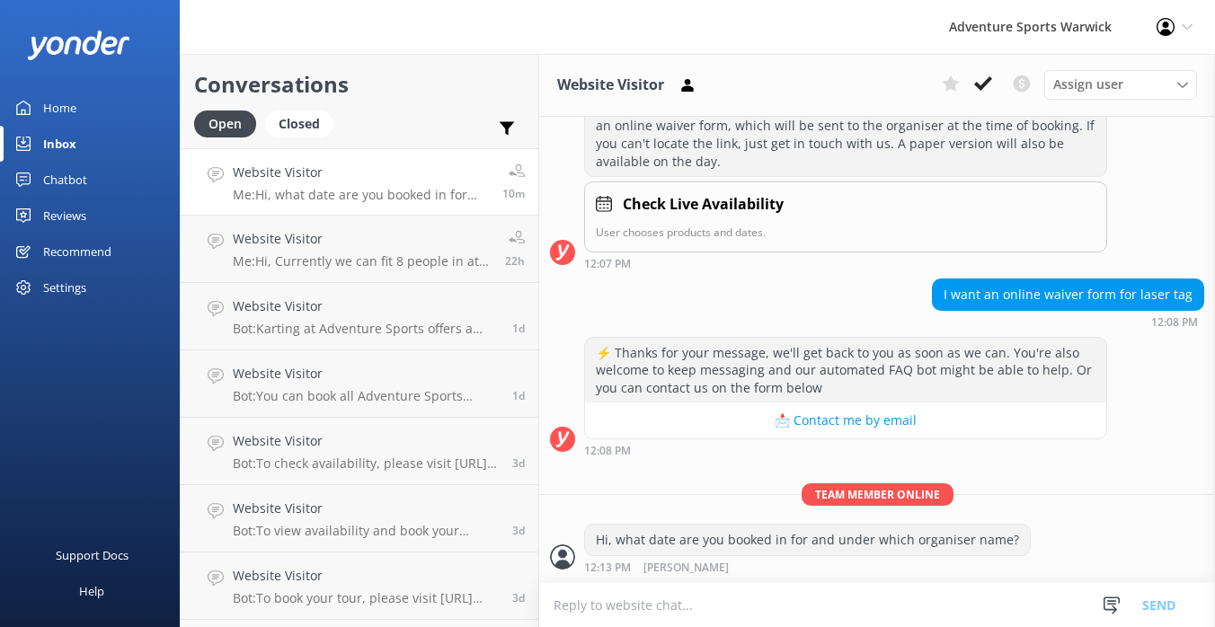
click at [72, 218] on div "Reviews" at bounding box center [64, 216] width 43 height 36
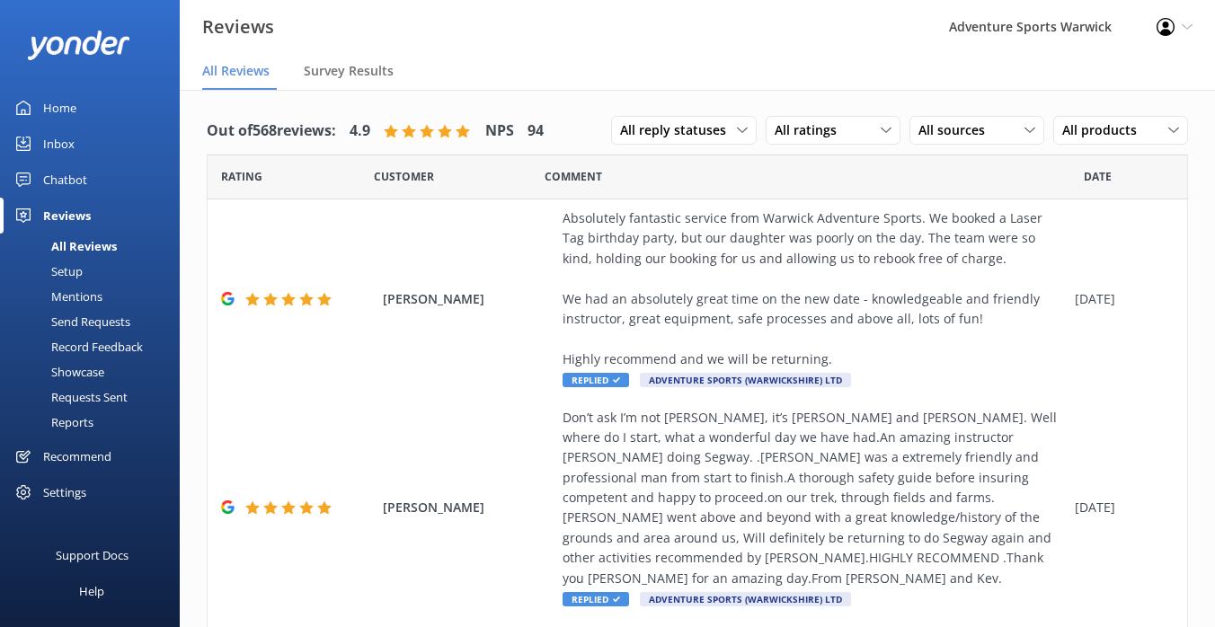
click at [70, 111] on div "Home" at bounding box center [59, 108] width 33 height 36
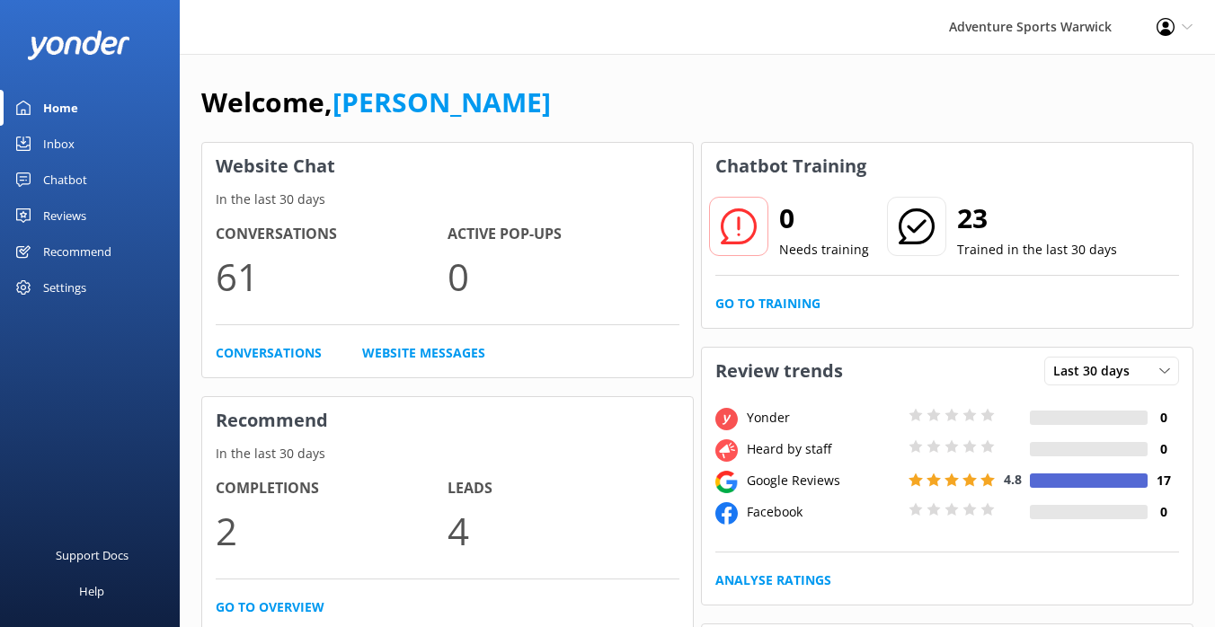
click at [53, 114] on div "Home" at bounding box center [60, 108] width 35 height 36
click at [67, 216] on div "Reviews" at bounding box center [64, 216] width 43 height 36
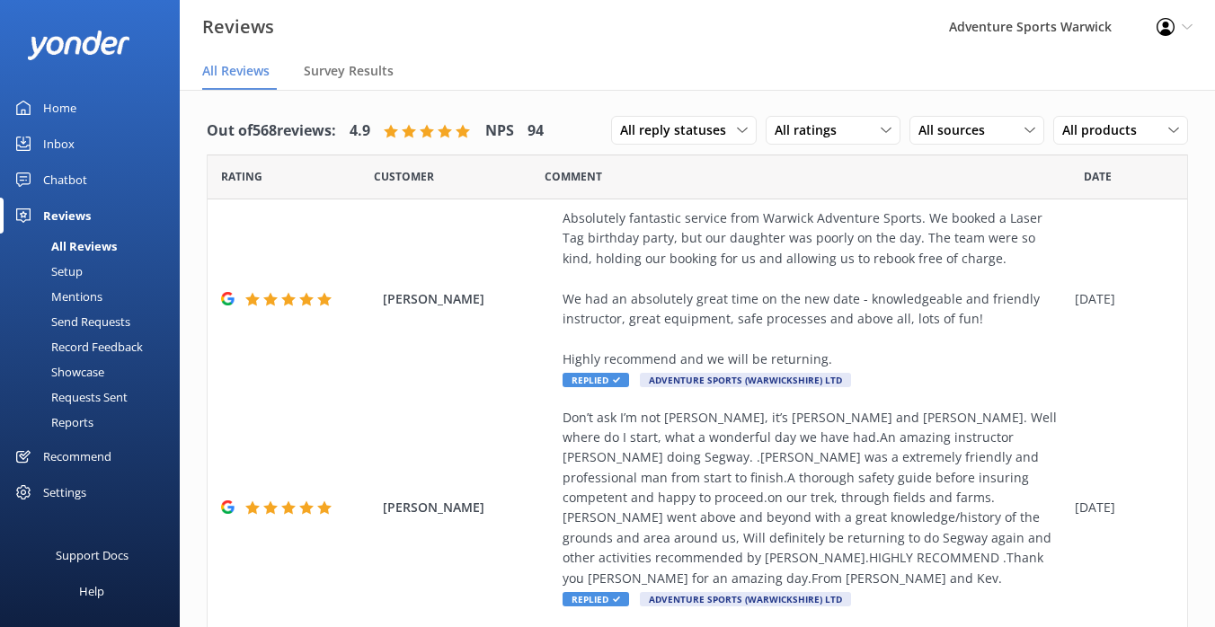
click at [64, 181] on div "Chatbot" at bounding box center [65, 180] width 44 height 36
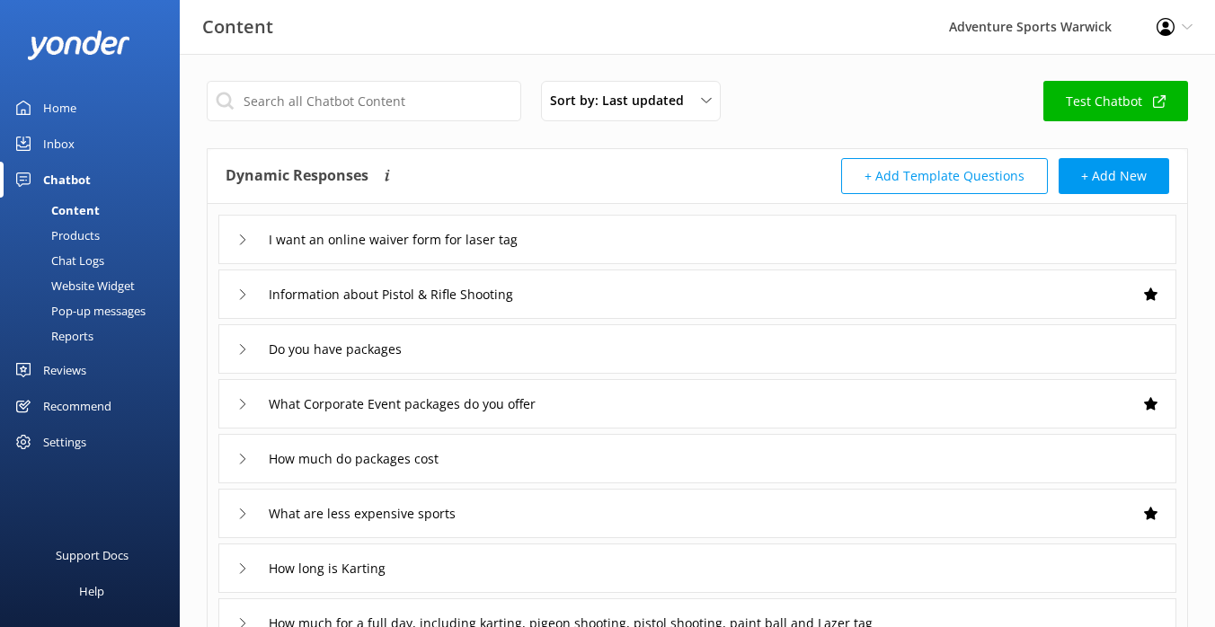
click at [243, 242] on icon at bounding box center [242, 240] width 11 height 11
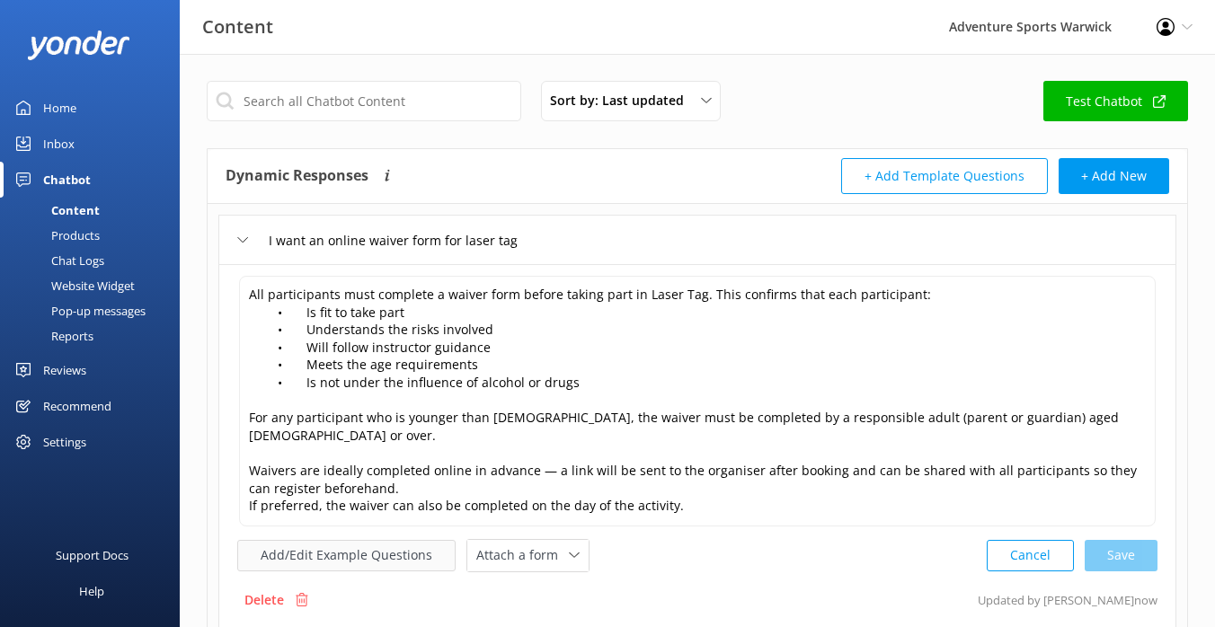
click at [336, 542] on button "Add/Edit Example Questions" at bounding box center [346, 555] width 218 height 31
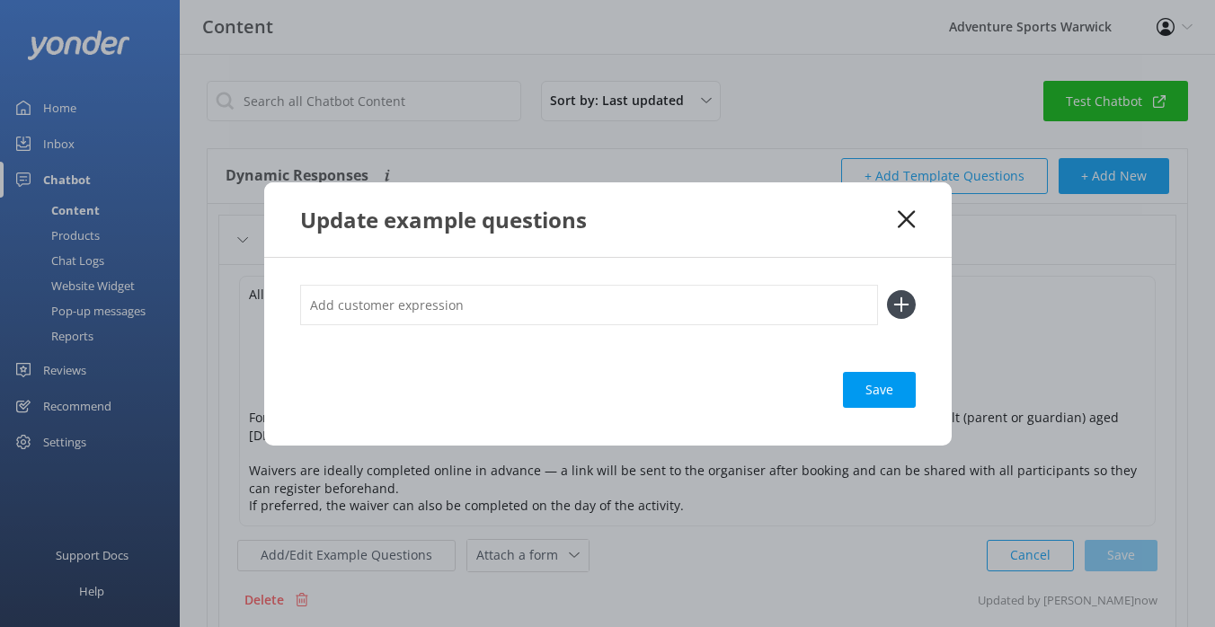
click at [403, 313] on input "text" at bounding box center [589, 305] width 578 height 40
type input "who can complete a waiver for laser tag"
click at [904, 300] on icon at bounding box center [901, 304] width 29 height 29
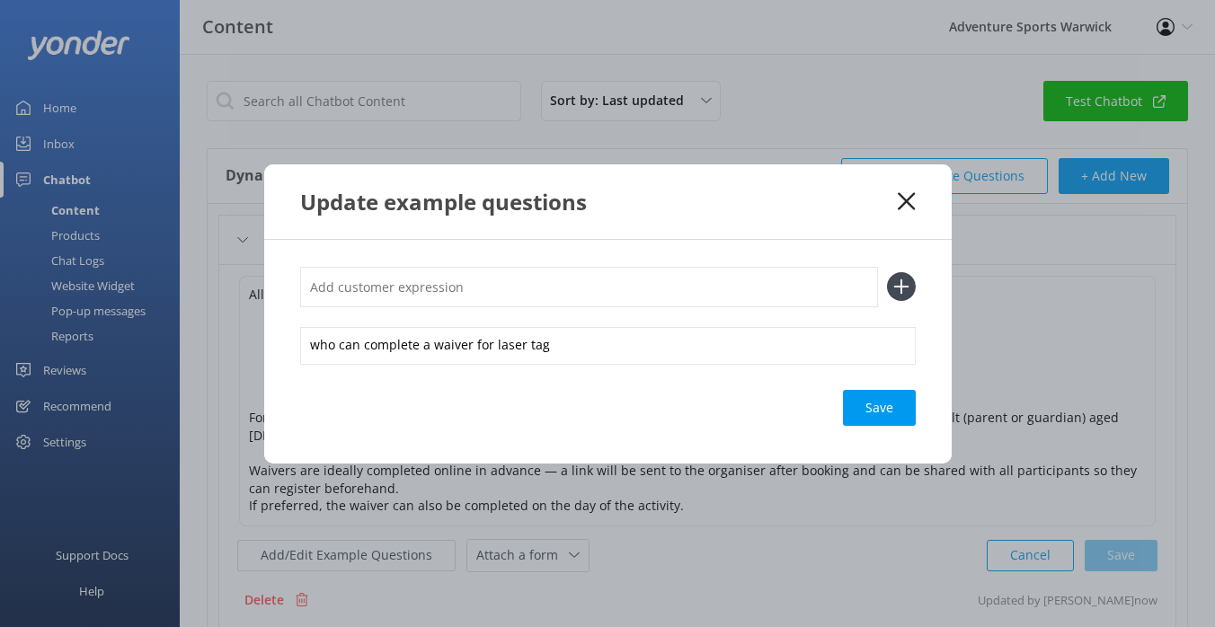
click at [367, 288] on input "text" at bounding box center [589, 287] width 578 height 40
type input "c"
type input "can a child complete a laser tag waver"
click at [896, 288] on icon at bounding box center [901, 286] width 29 height 29
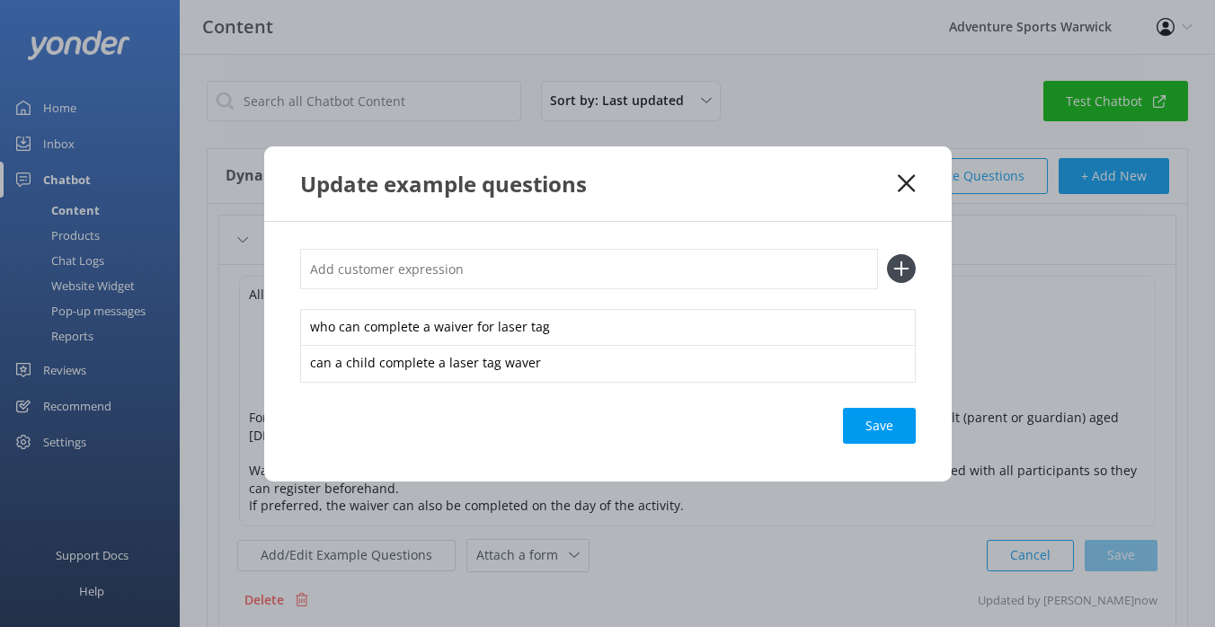
click at [510, 275] on input "text" at bounding box center [589, 269] width 578 height 40
click at [469, 270] on input "are laser tag waivers comopleted in advance" at bounding box center [589, 269] width 578 height 40
type input "are laser tag waivers completed in advance"
click at [900, 269] on use at bounding box center [900, 269] width 15 height 15
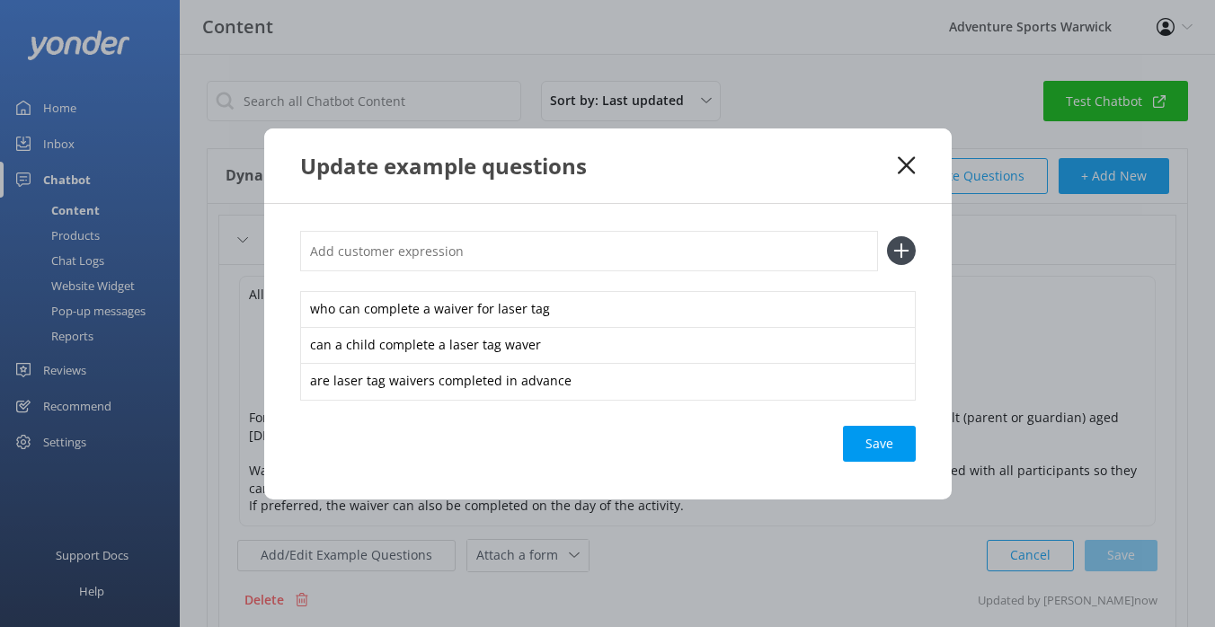
click at [514, 267] on input "text" at bounding box center [589, 251] width 578 height 40
click at [350, 253] on input "can a lser tag waiver" at bounding box center [589, 251] width 578 height 40
click at [348, 250] on input "can a lser tag waiver" at bounding box center [589, 251] width 578 height 40
click at [464, 256] on input "can a laser tag waiver" at bounding box center [589, 251] width 578 height 40
type input "can a laser tag waiver be completed on the day"
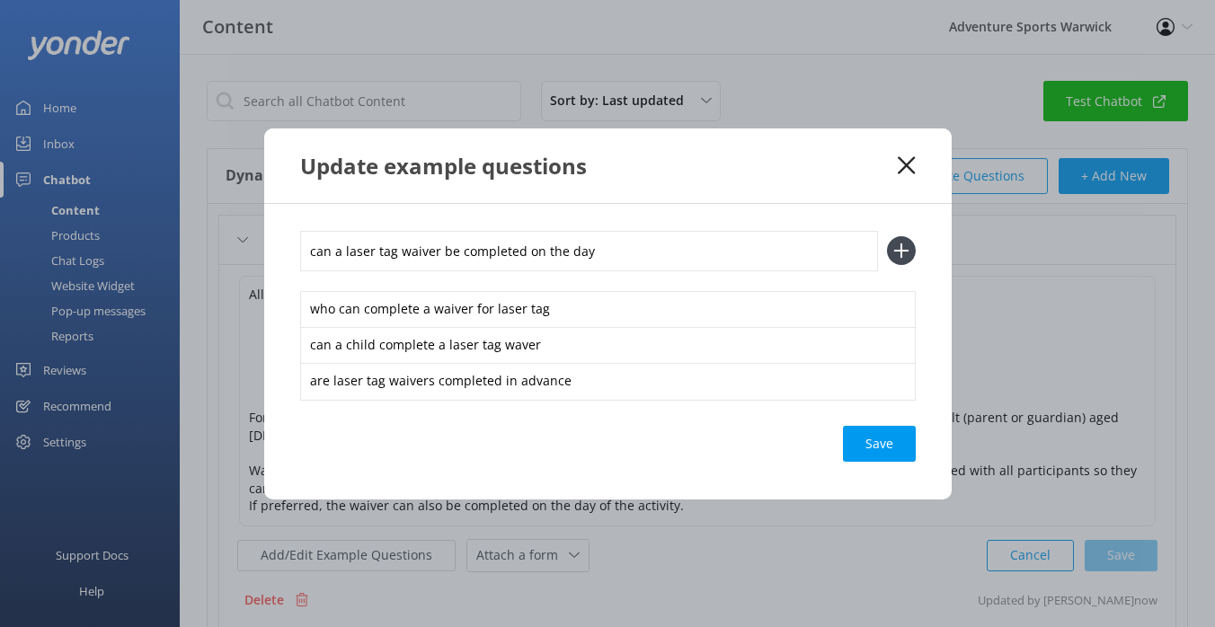
click at [900, 247] on use at bounding box center [900, 251] width 15 height 15
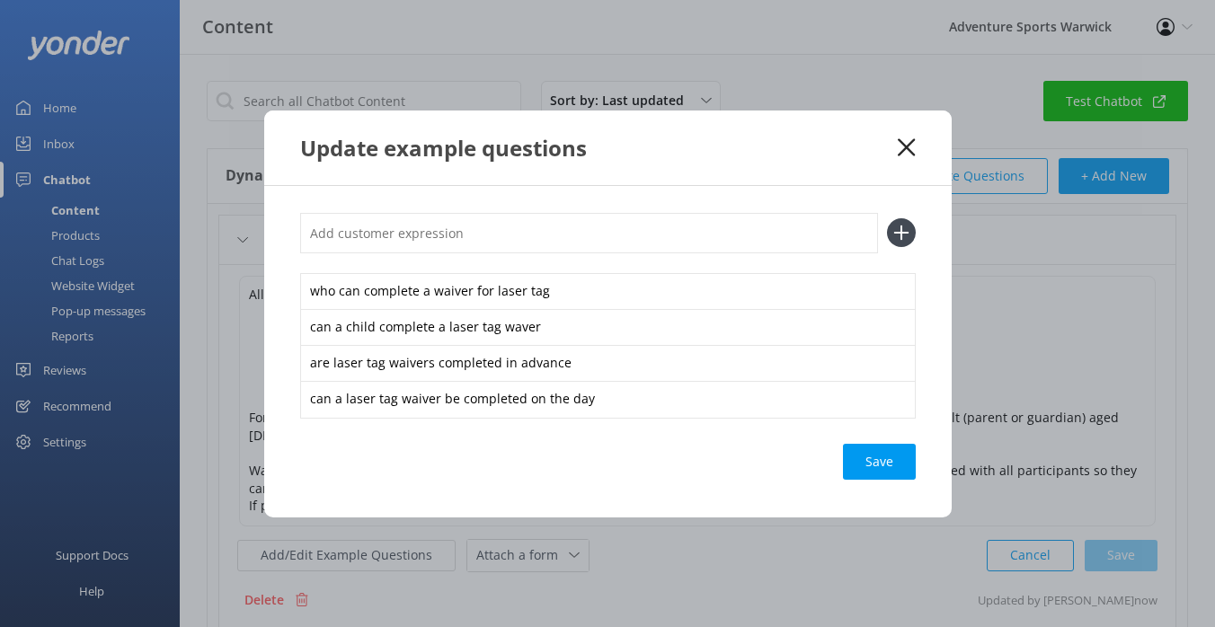
click at [875, 458] on div "Save" at bounding box center [879, 462] width 73 height 36
click at [878, 464] on div "Loading.." at bounding box center [880, 462] width 72 height 36
click at [914, 149] on icon at bounding box center [906, 147] width 17 height 18
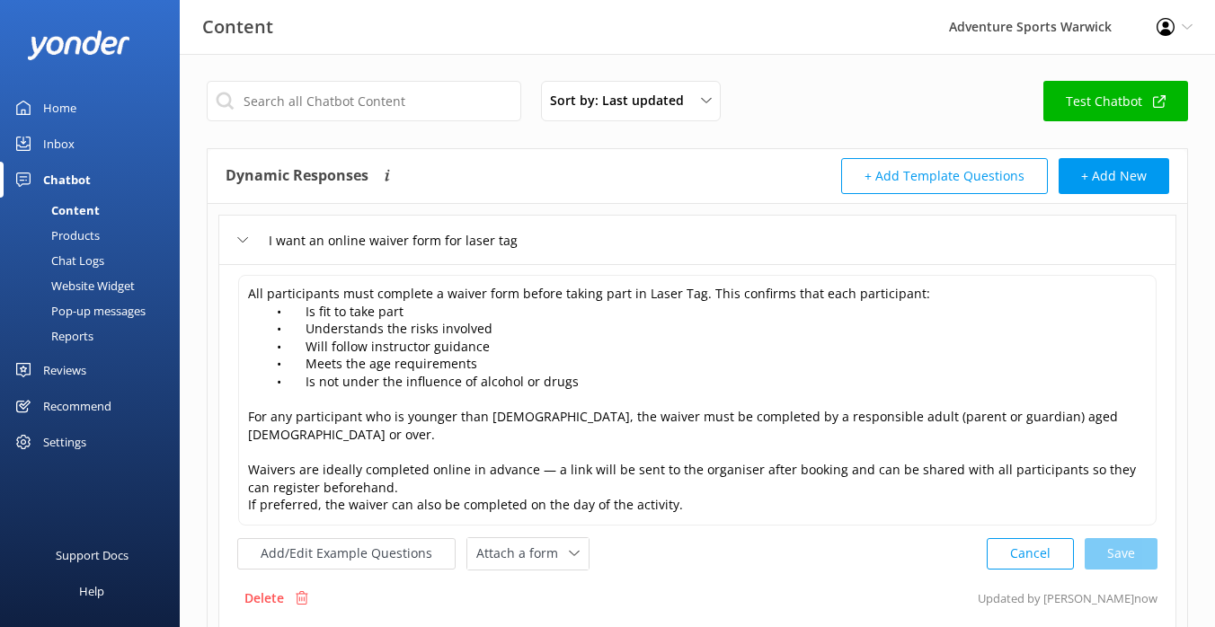
click at [73, 108] on div "Home" at bounding box center [59, 108] width 33 height 36
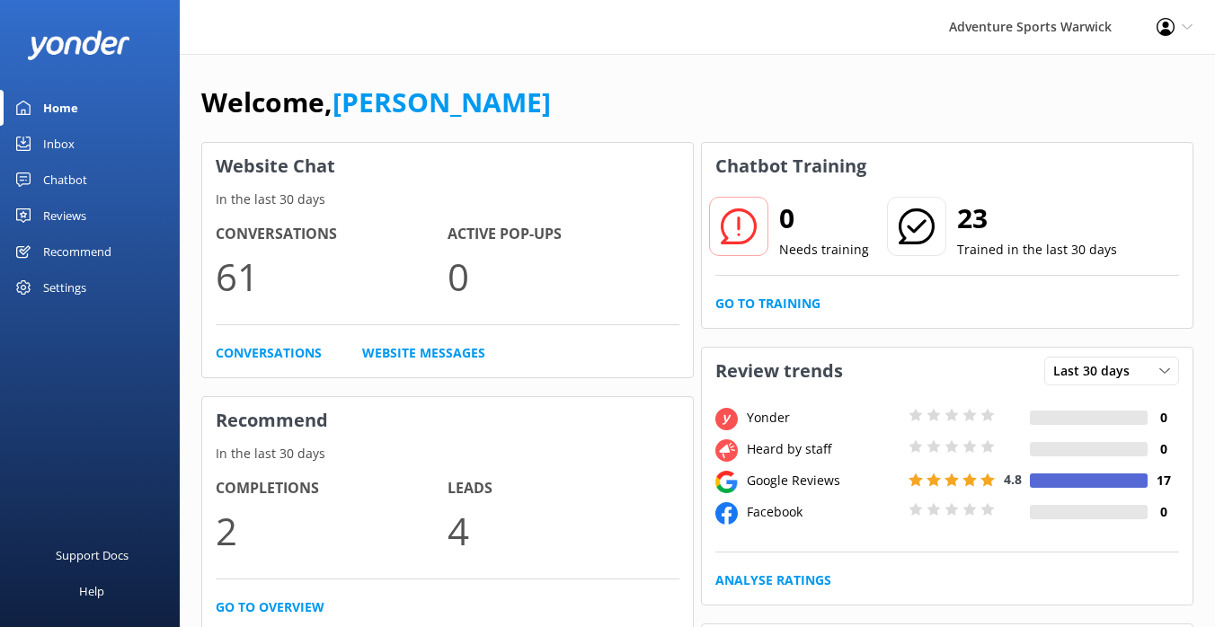
click at [65, 140] on div "Inbox" at bounding box center [58, 144] width 31 height 36
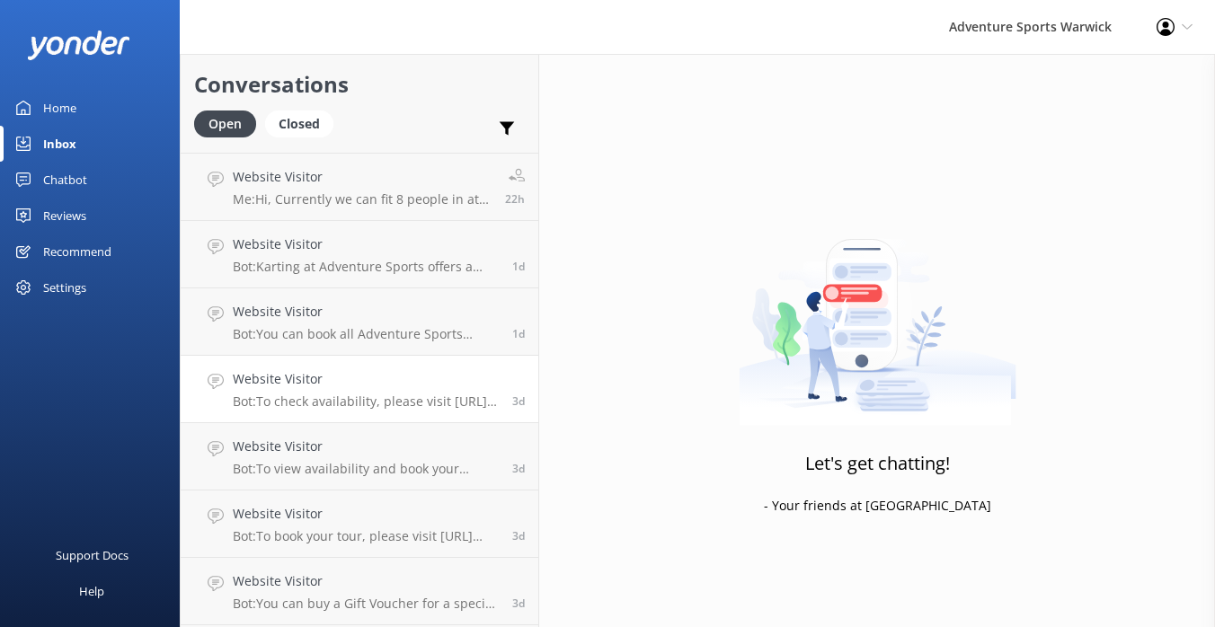
scroll to position [128, 0]
click at [67, 141] on div "Inbox" at bounding box center [59, 144] width 33 height 36
click at [64, 106] on div "Home" at bounding box center [59, 108] width 33 height 36
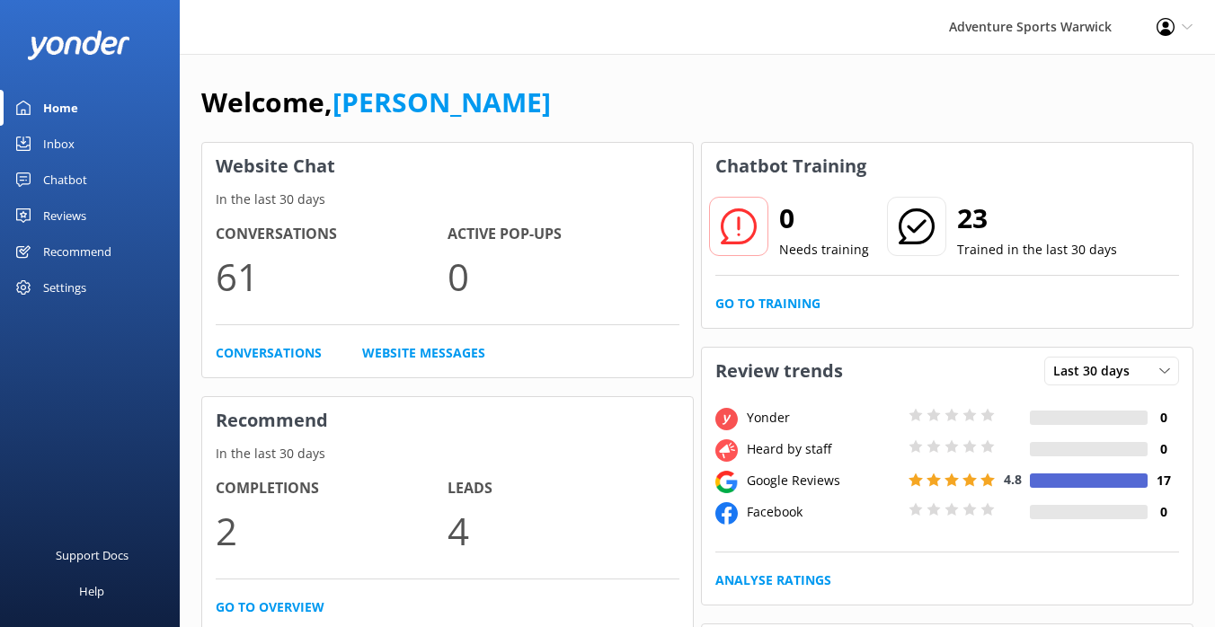
click at [69, 208] on div "Reviews" at bounding box center [64, 216] width 43 height 36
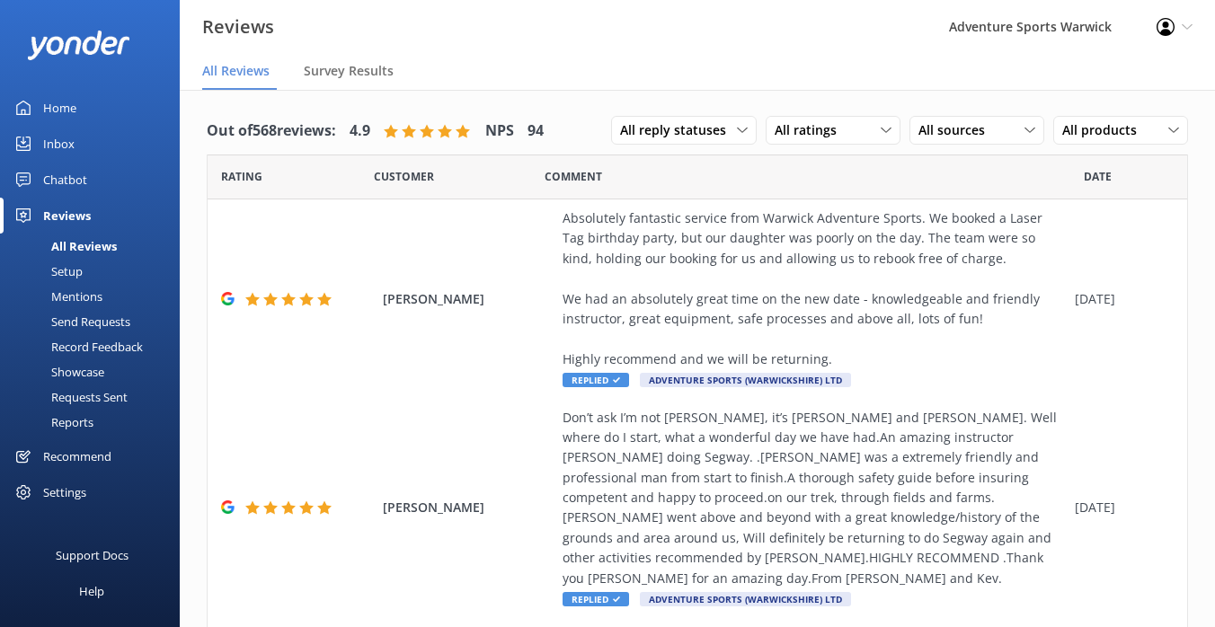
click at [50, 146] on div "Inbox" at bounding box center [58, 144] width 31 height 36
